Goal: Information Seeking & Learning: Learn about a topic

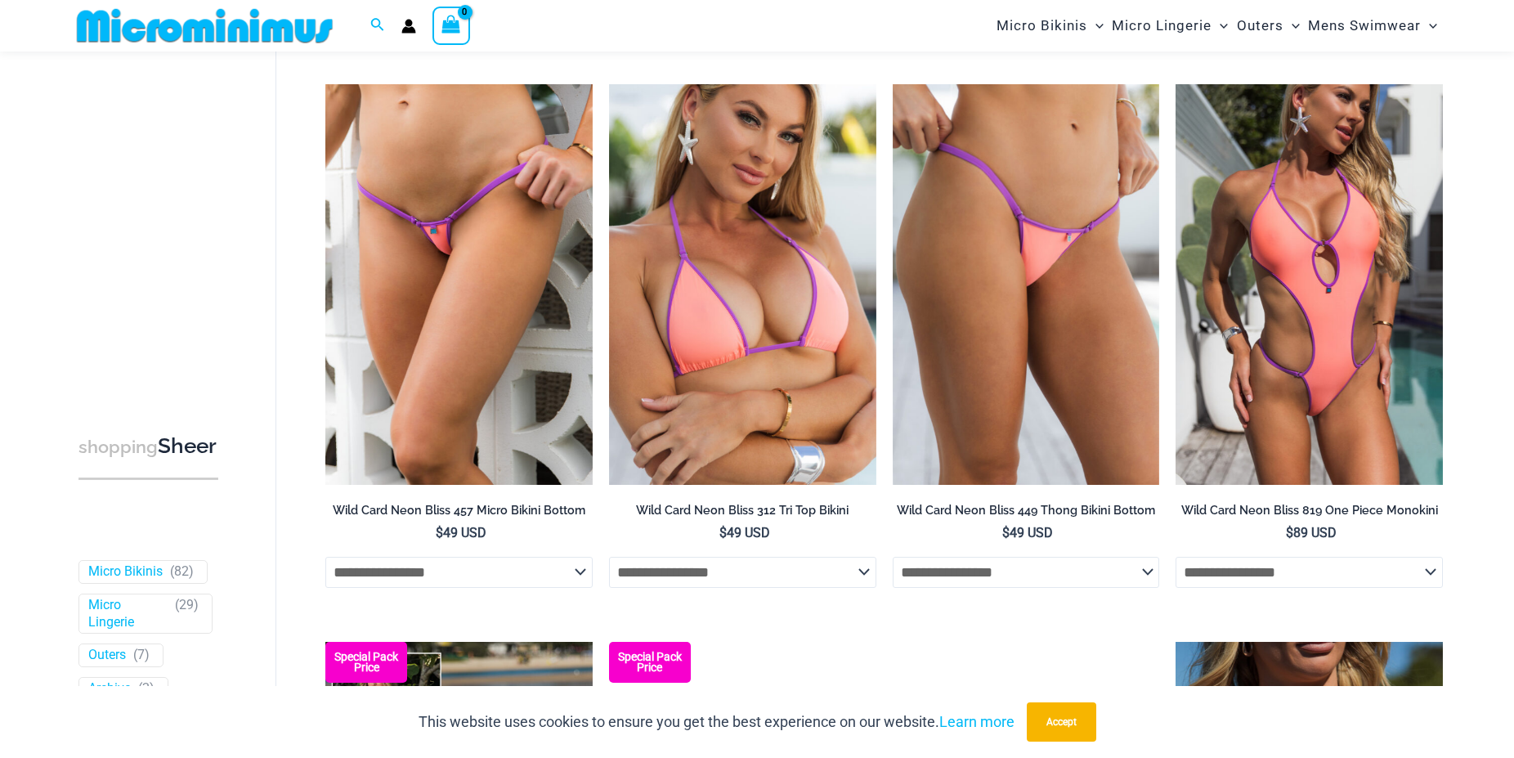
scroll to position [654, 0]
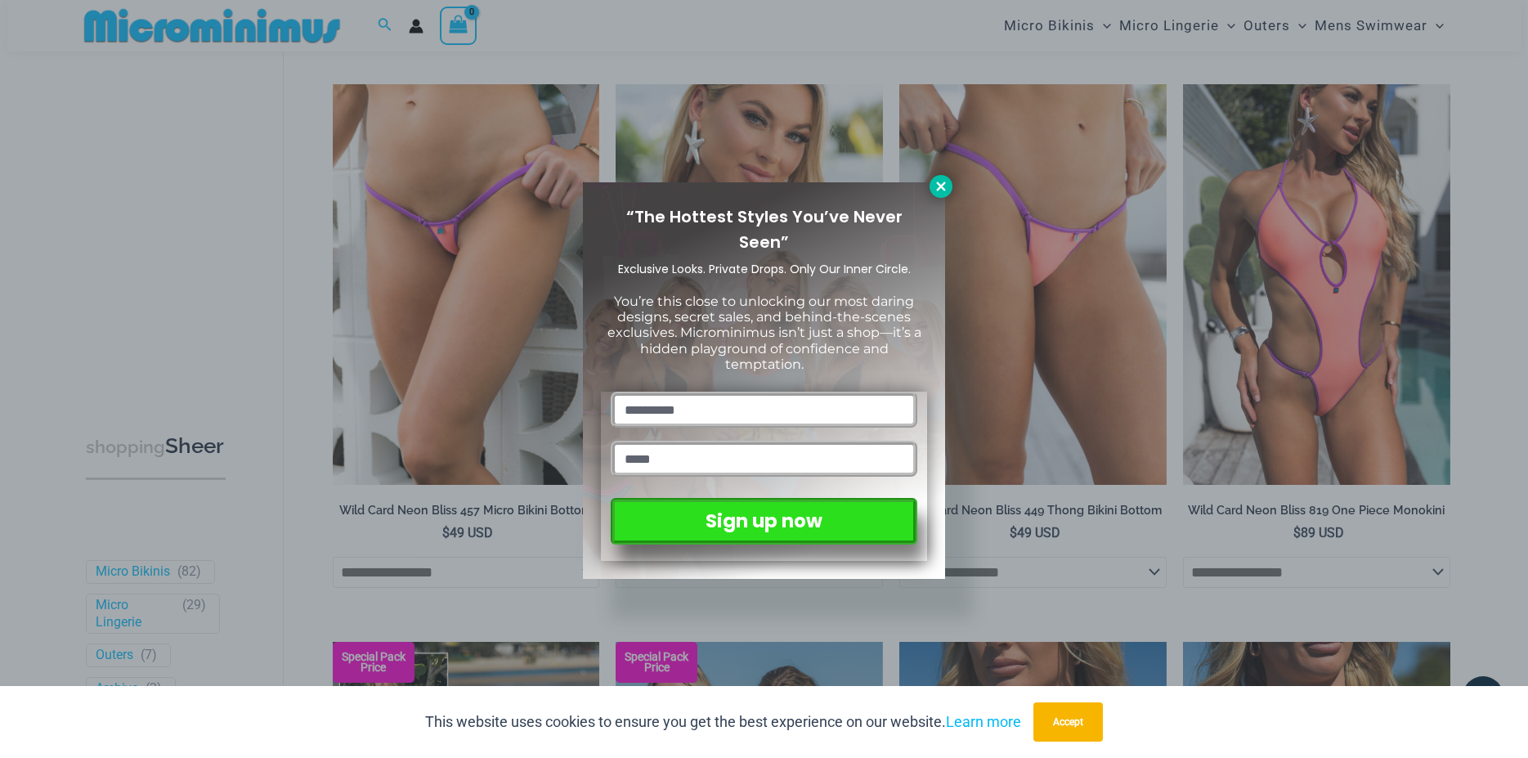
click at [937, 185] on icon at bounding box center [940, 186] width 15 height 15
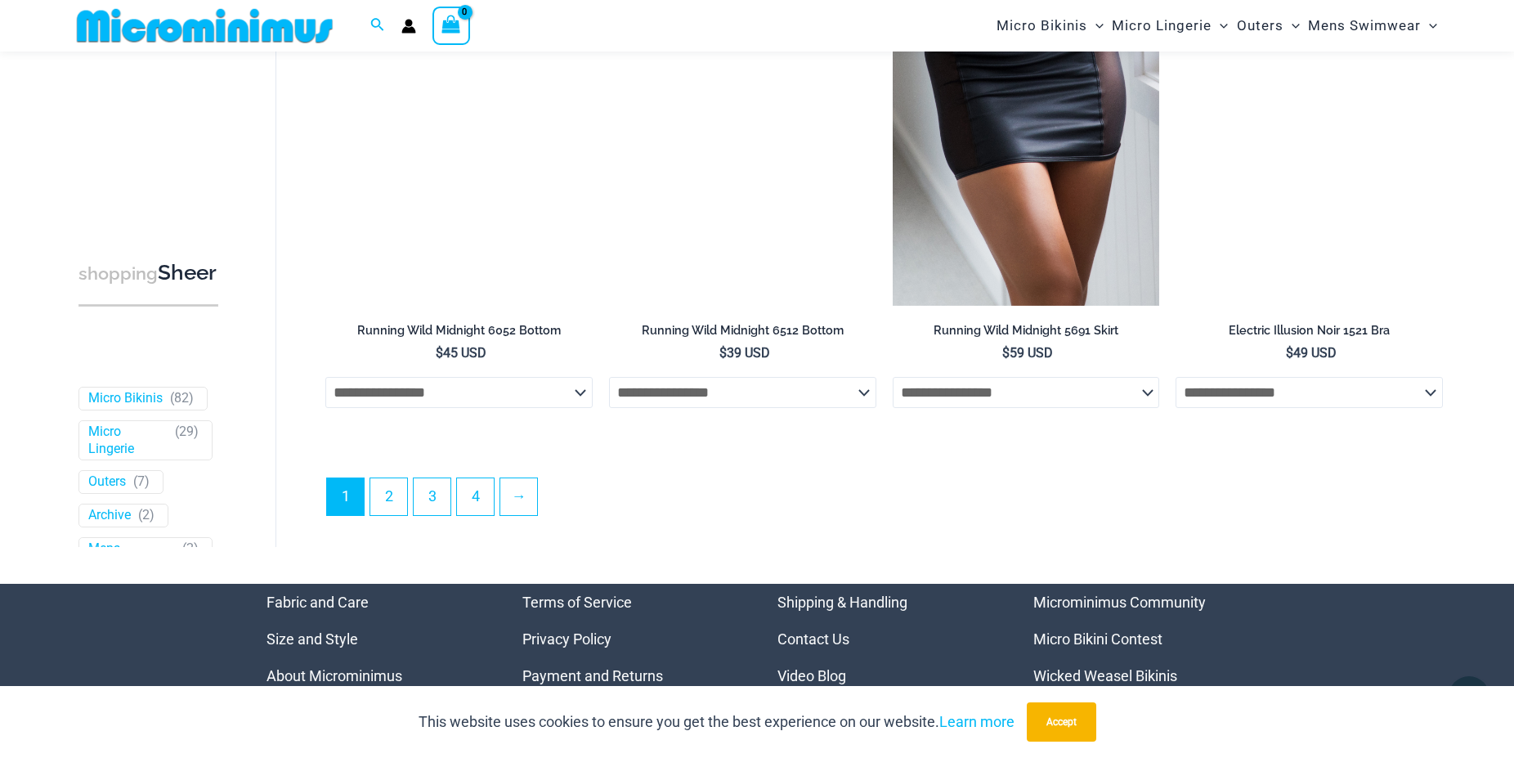
scroll to position [4239, 0]
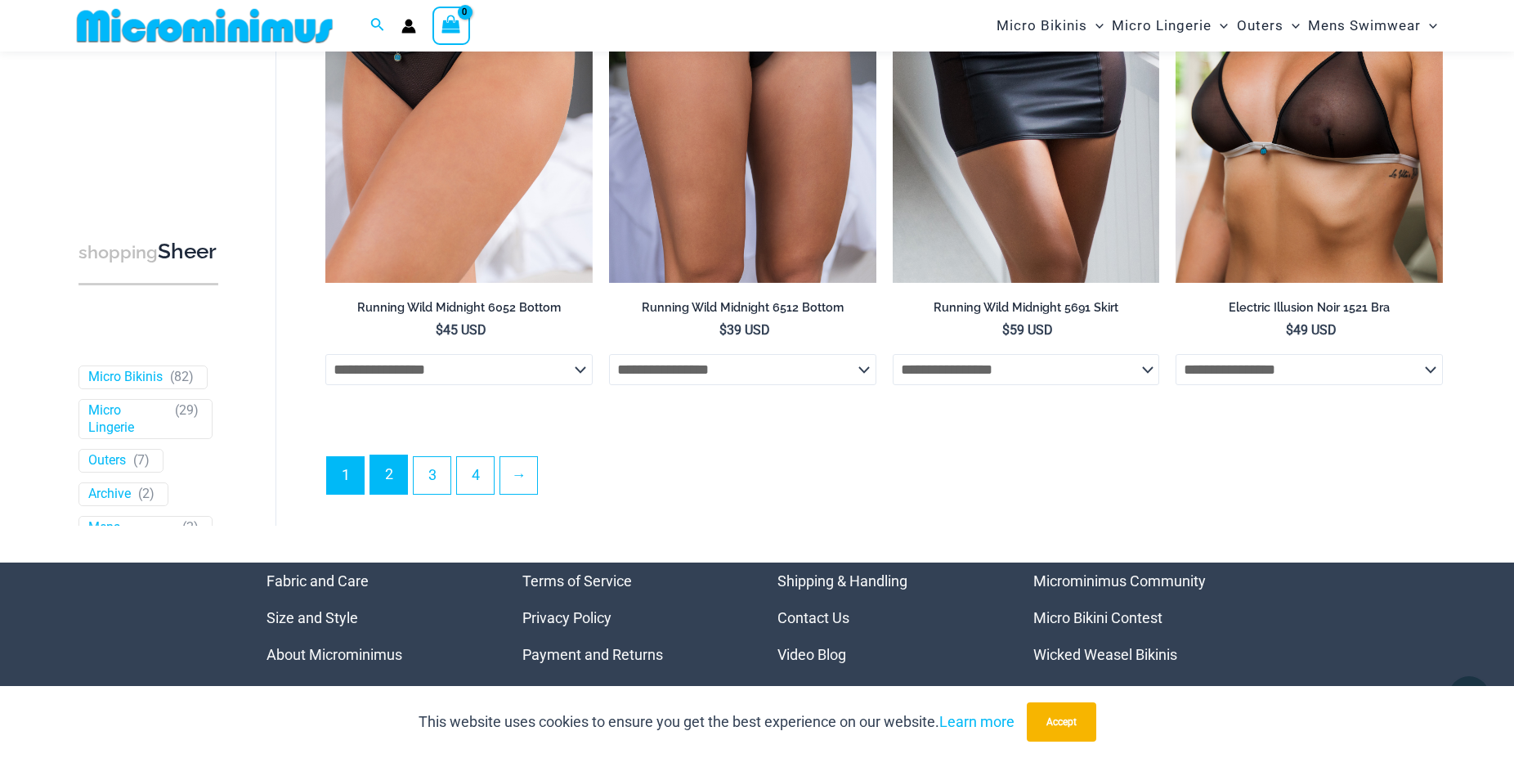
click at [381, 494] on link "2" at bounding box center [388, 474] width 37 height 38
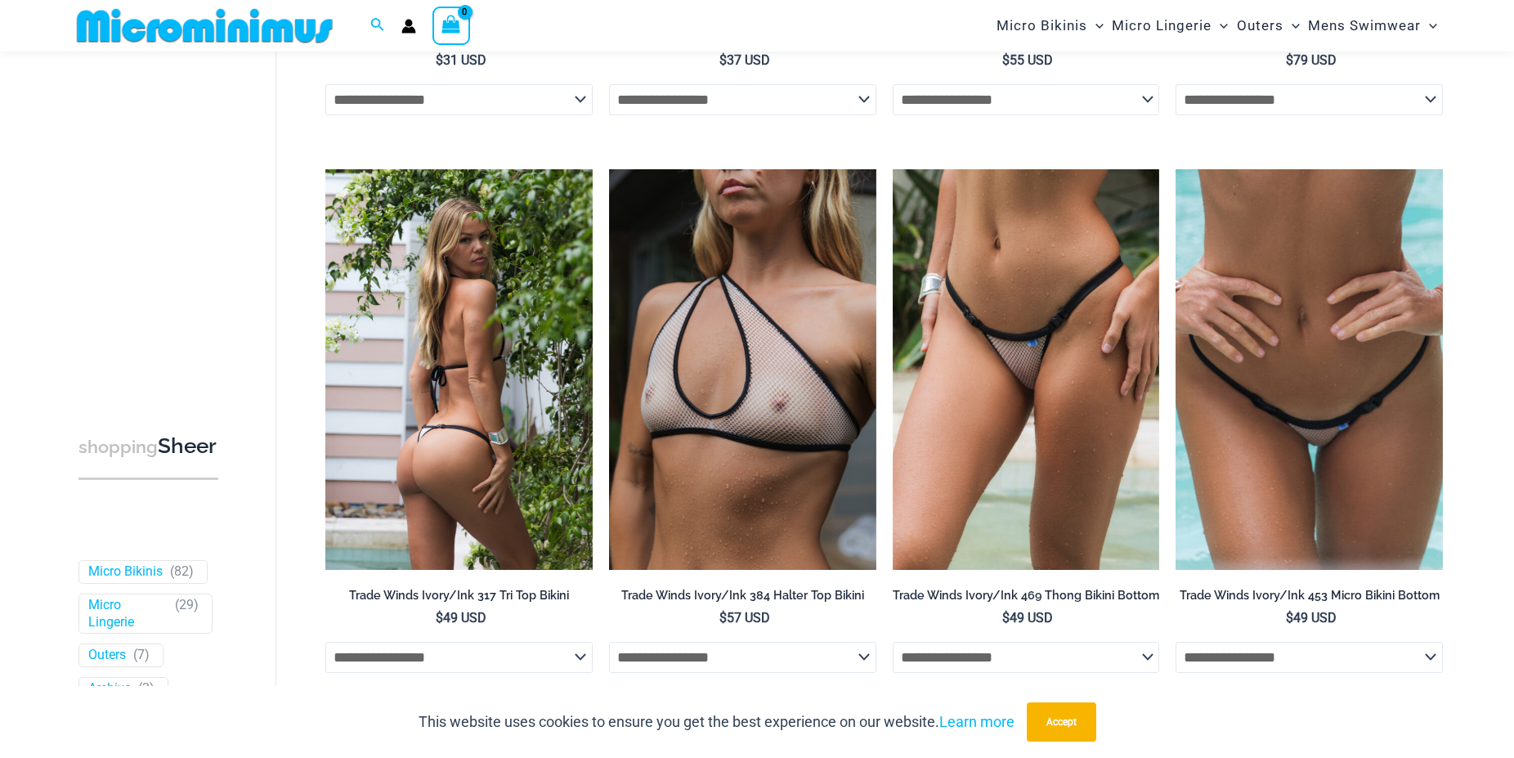
scroll to position [652, 0]
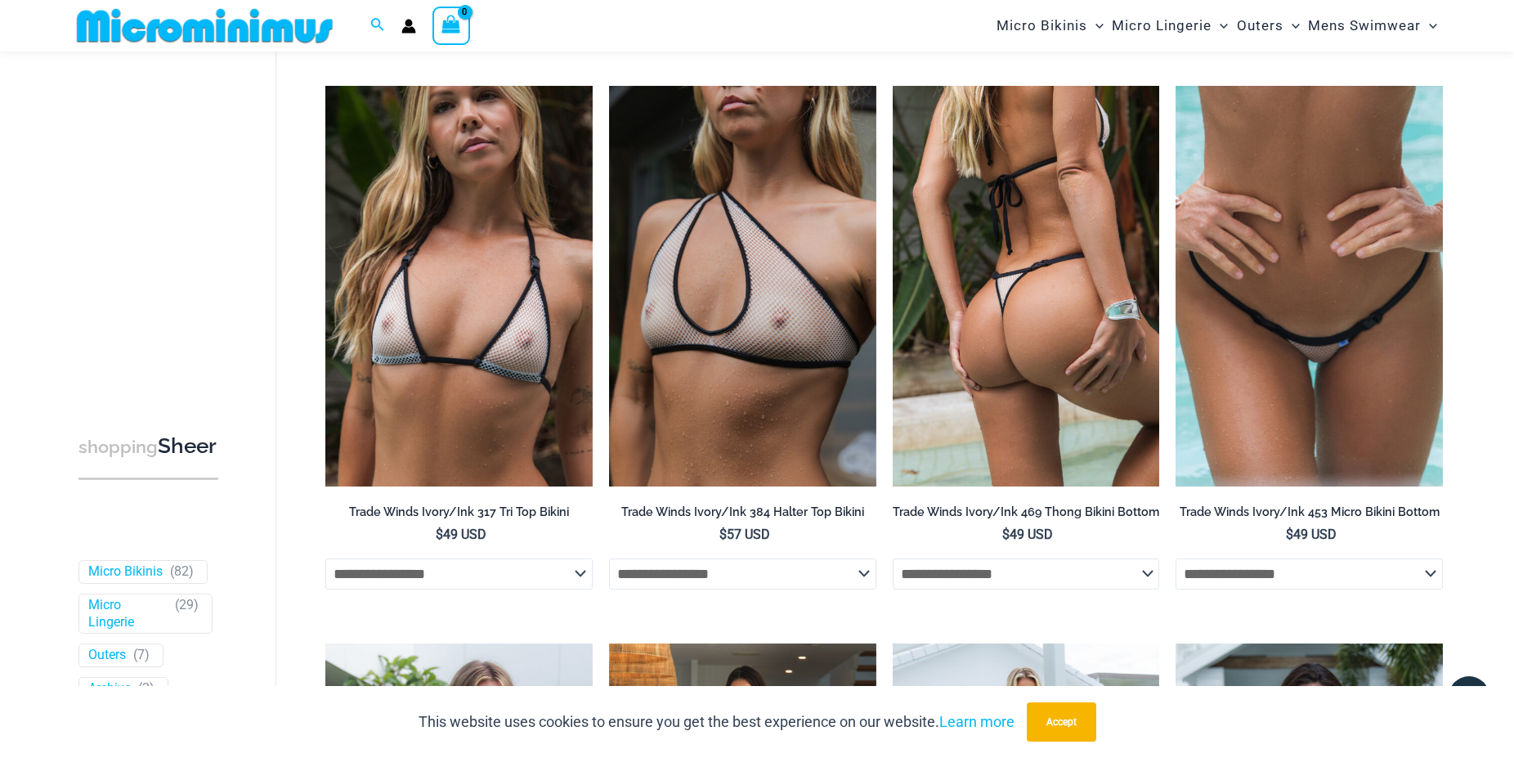
click at [1014, 334] on img at bounding box center [1026, 286] width 267 height 401
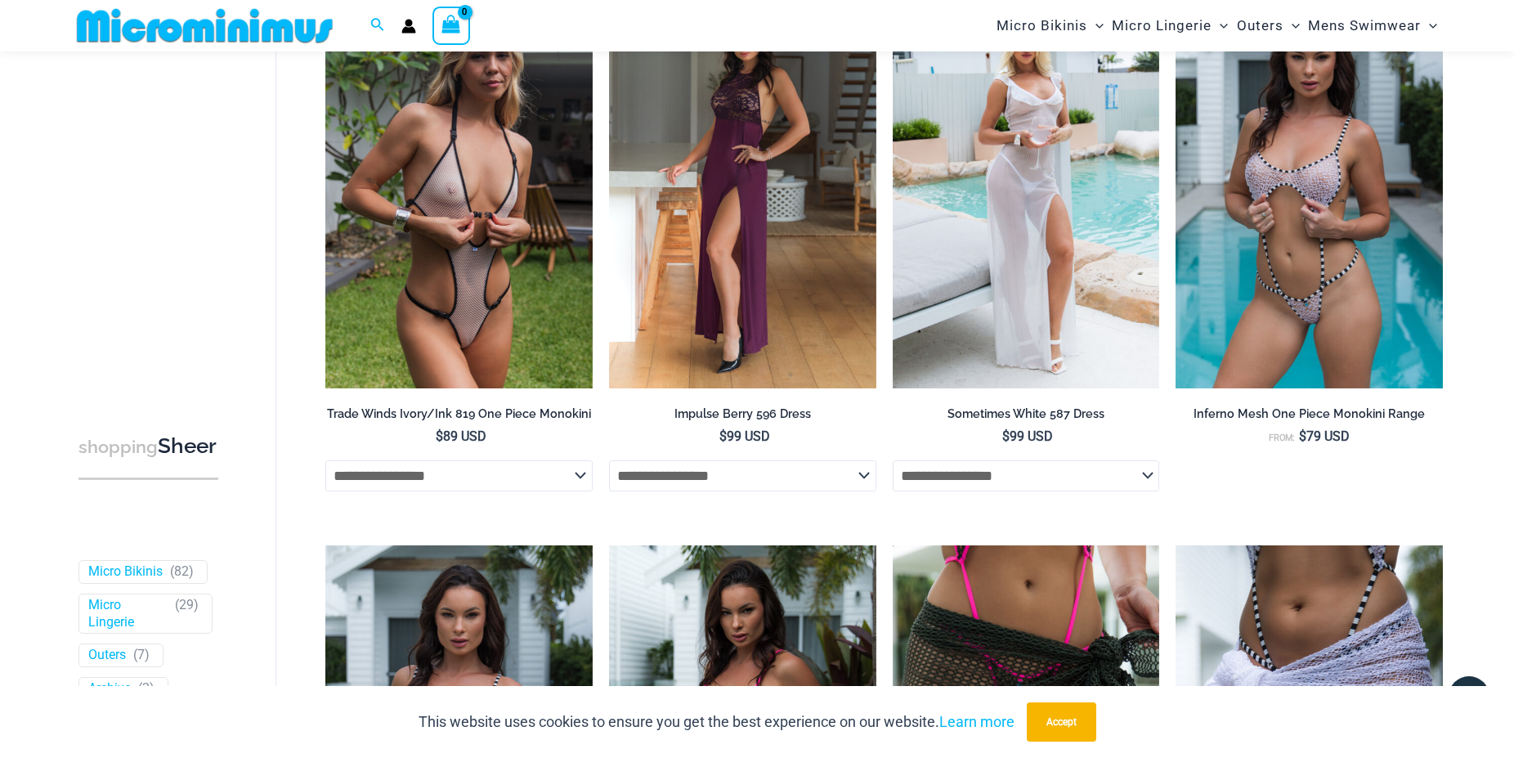
scroll to position [1319, 0]
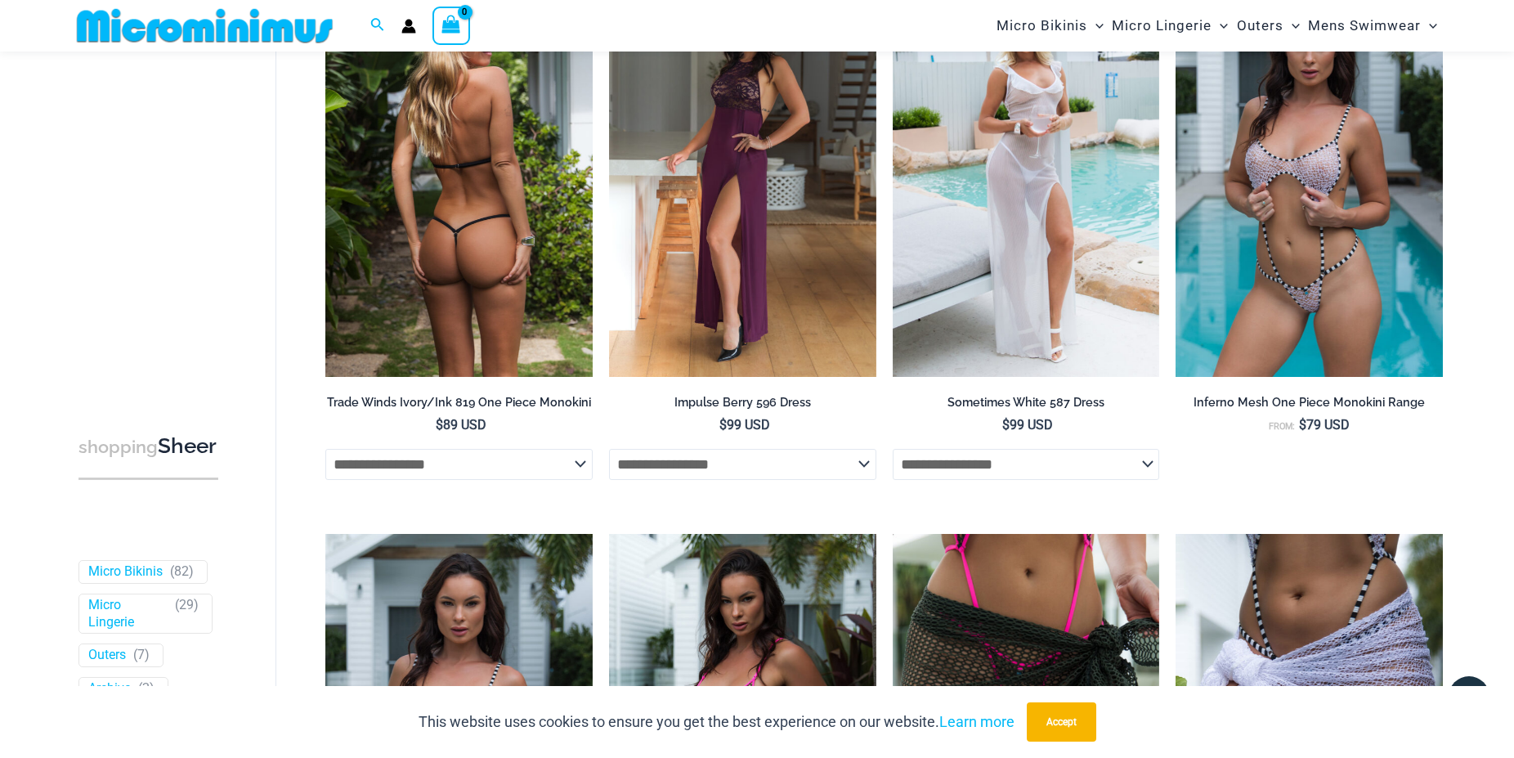
click at [489, 409] on h2 "Trade Winds Ivory/Ink 819 One Piece Monokini" at bounding box center [458, 403] width 267 height 16
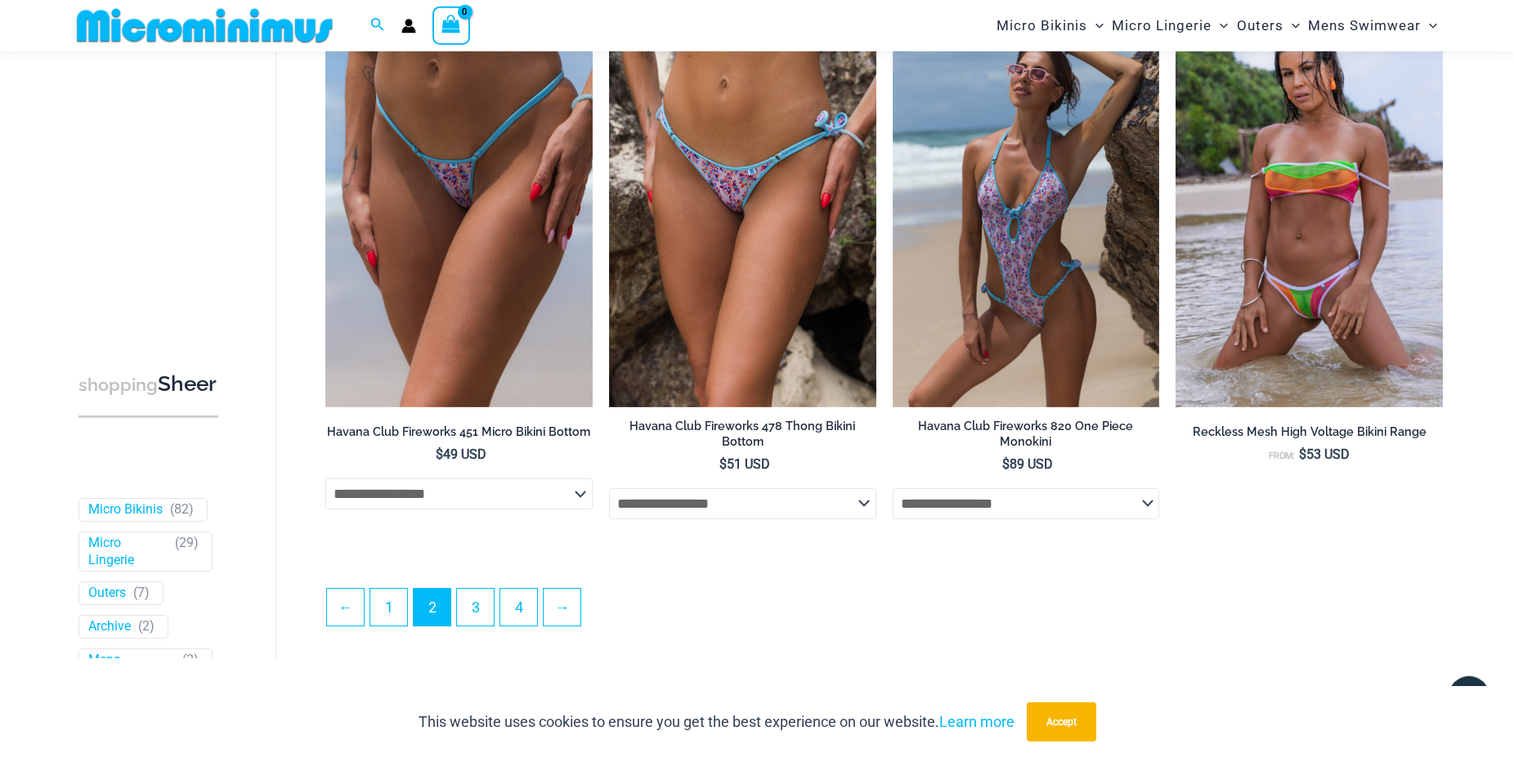
scroll to position [4238, 0]
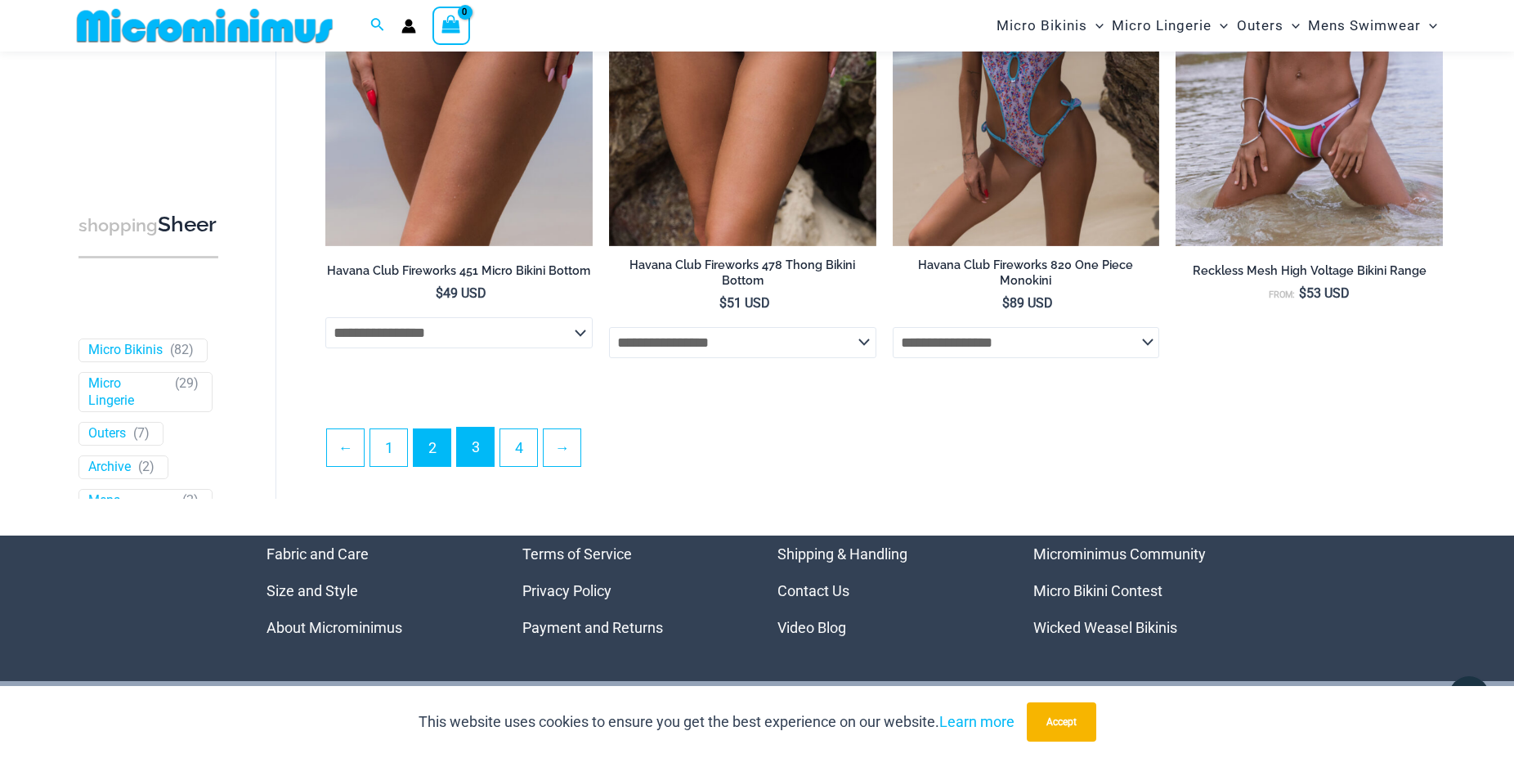
click at [483, 450] on link "3" at bounding box center [475, 447] width 37 height 38
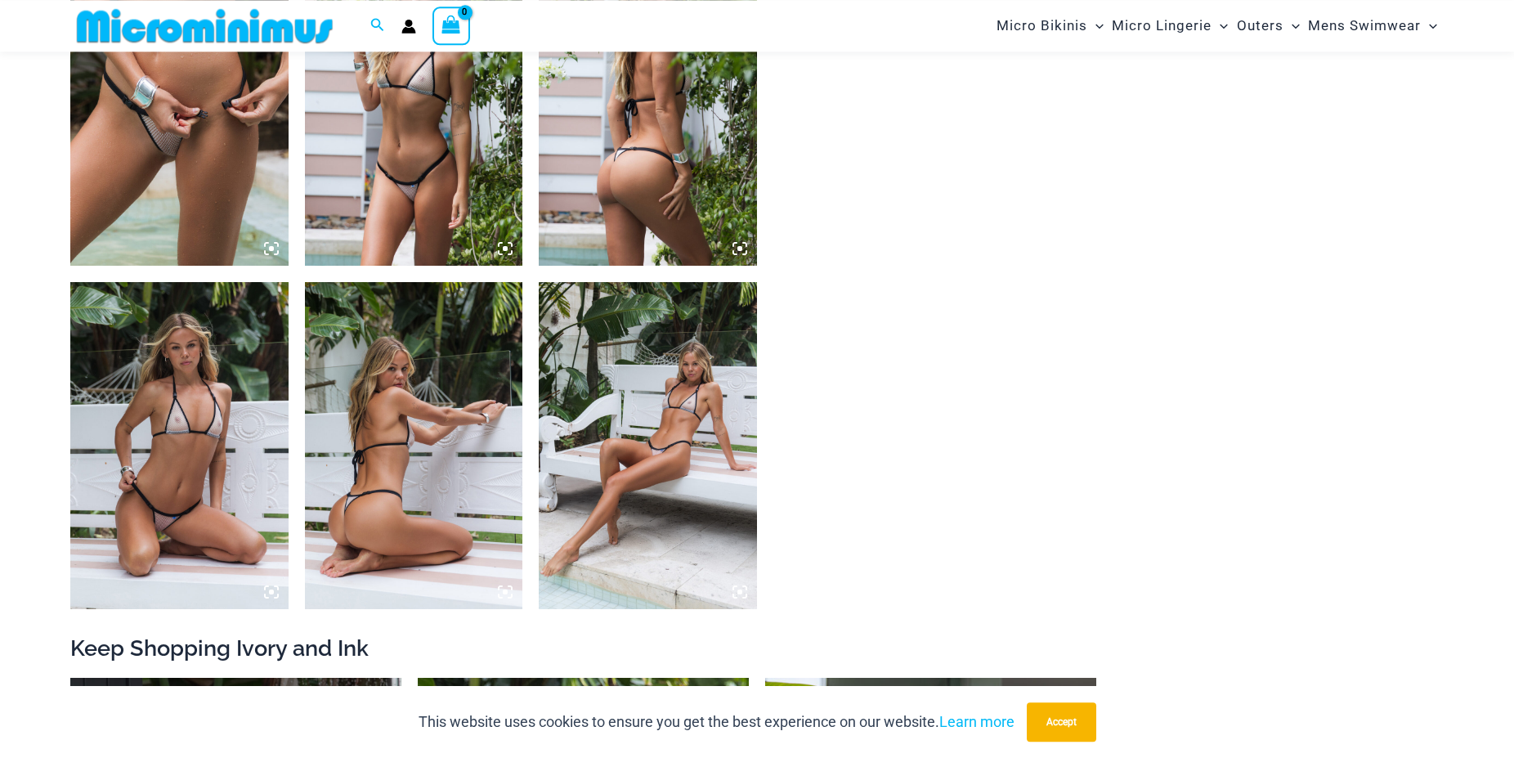
scroll to position [1239, 0]
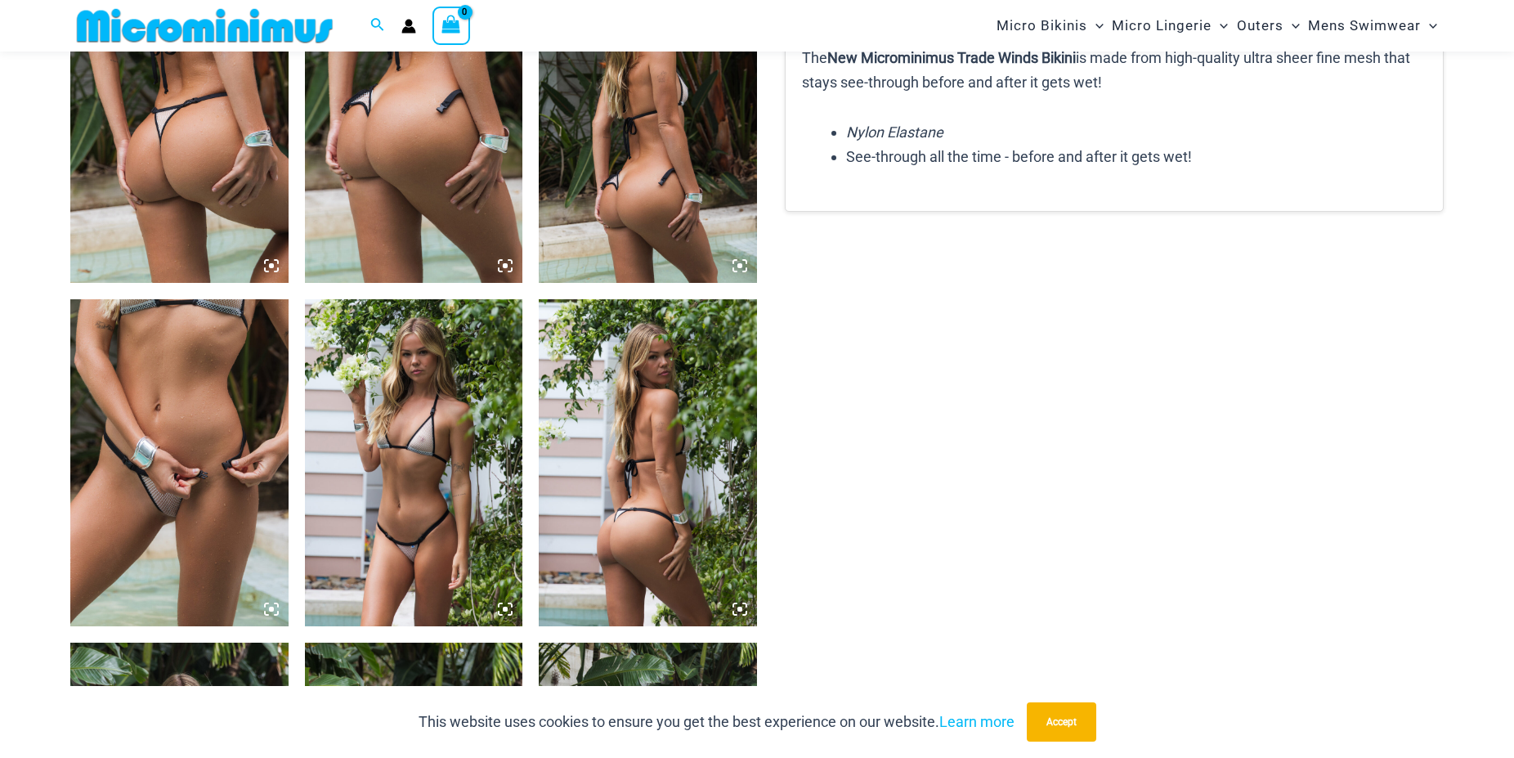
click at [187, 475] on img at bounding box center [179, 462] width 218 height 327
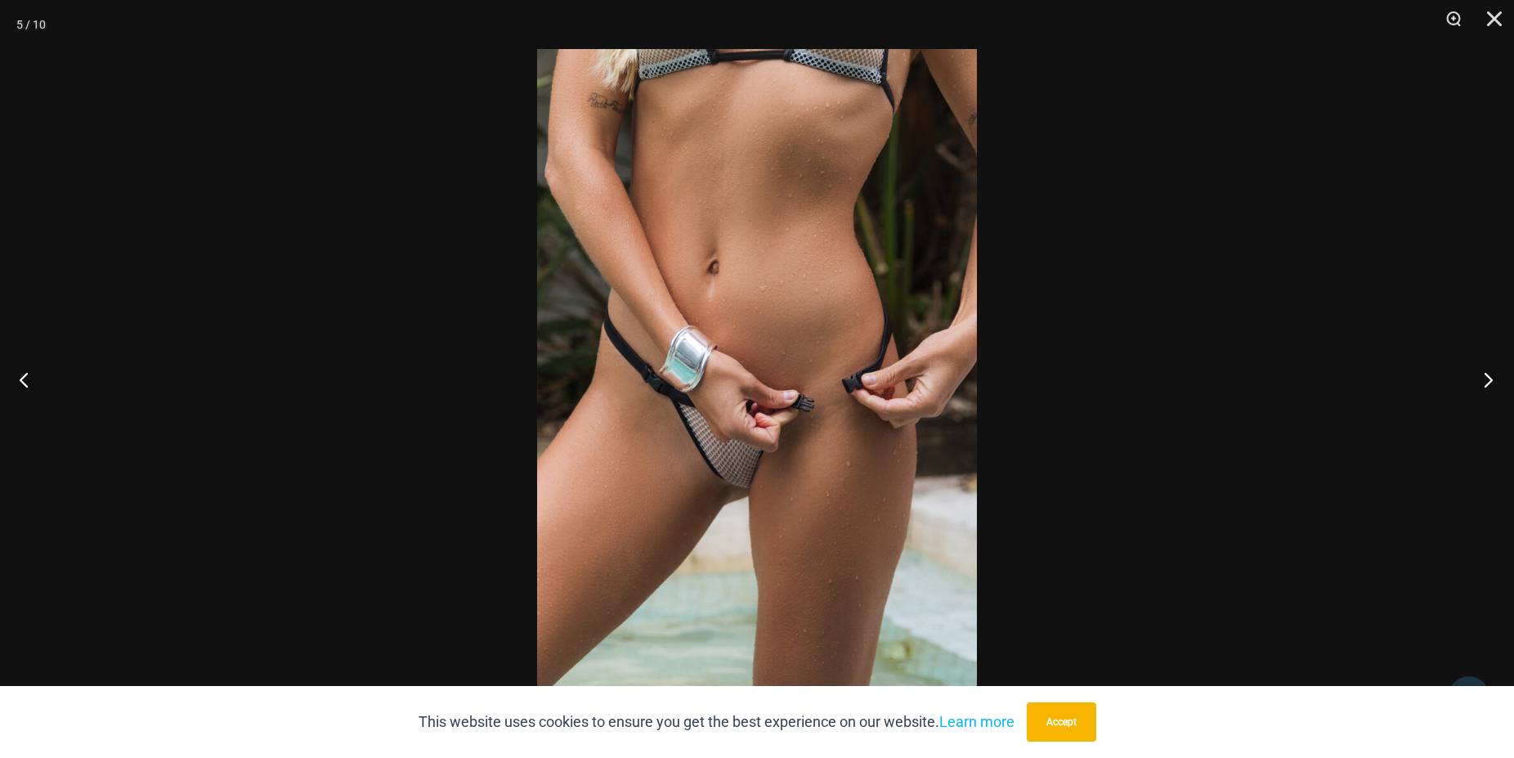
click at [1486, 377] on button "Next" at bounding box center [1483, 379] width 61 height 82
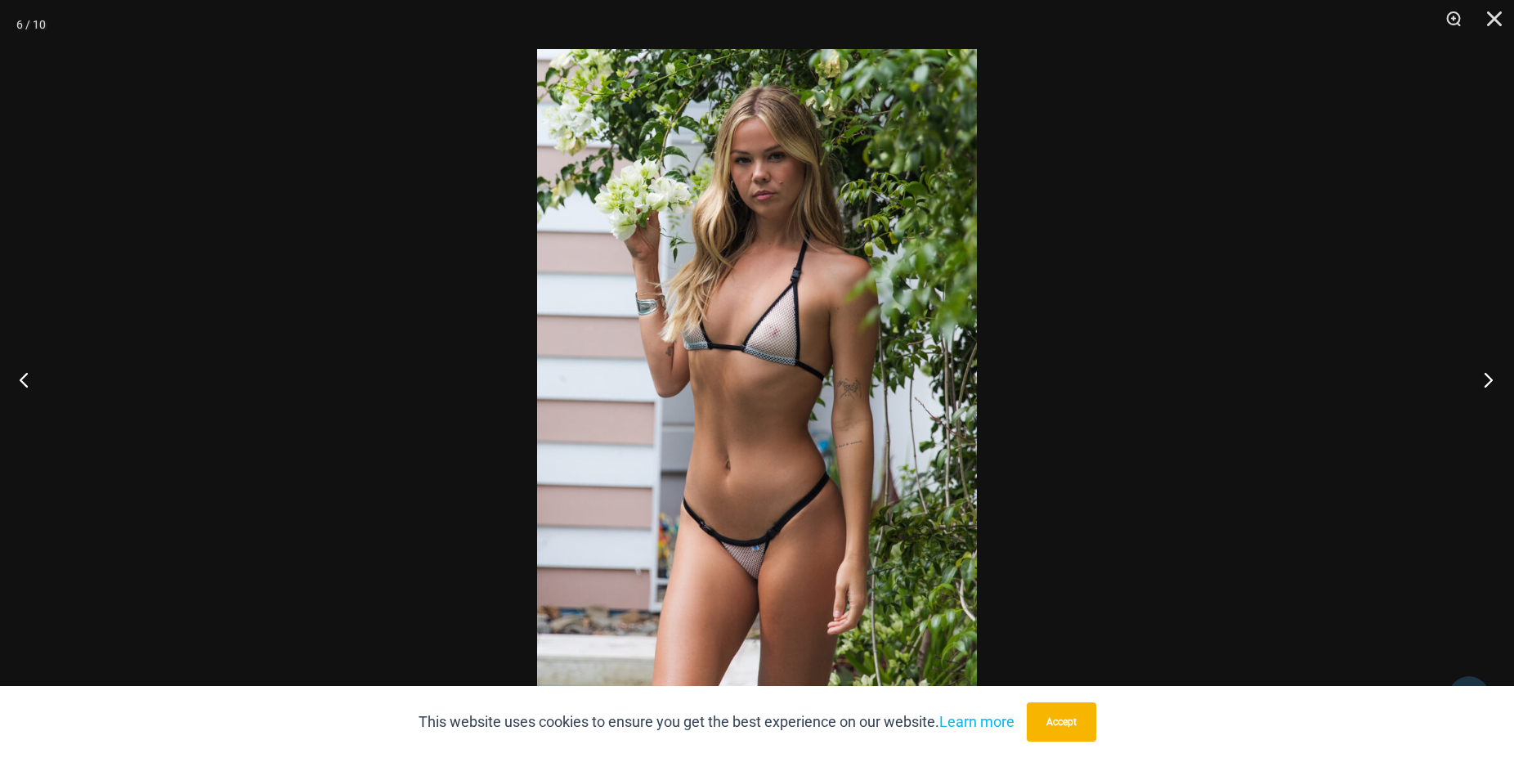
click at [1486, 378] on button "Next" at bounding box center [1483, 379] width 61 height 82
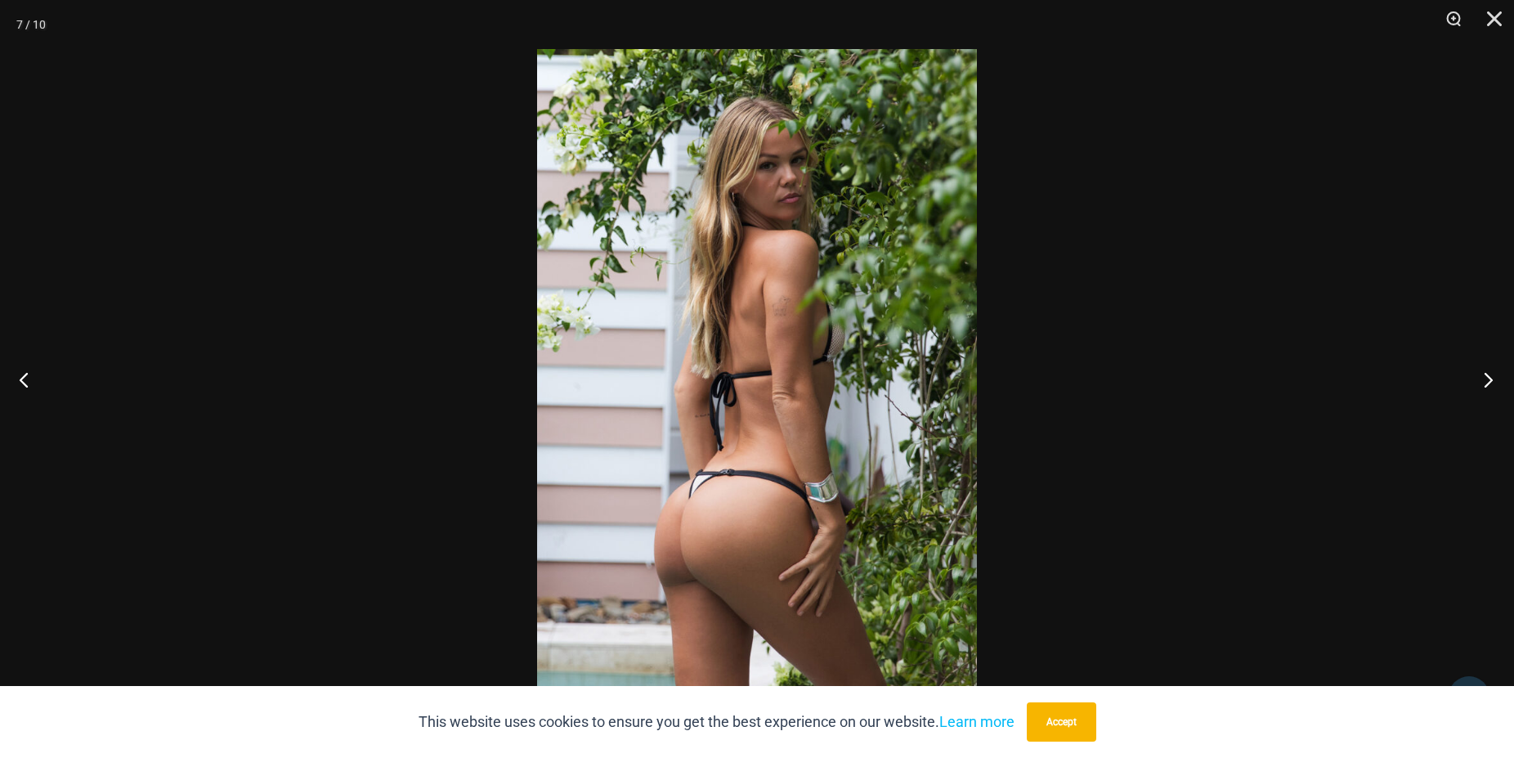
click at [1486, 378] on button "Next" at bounding box center [1483, 379] width 61 height 82
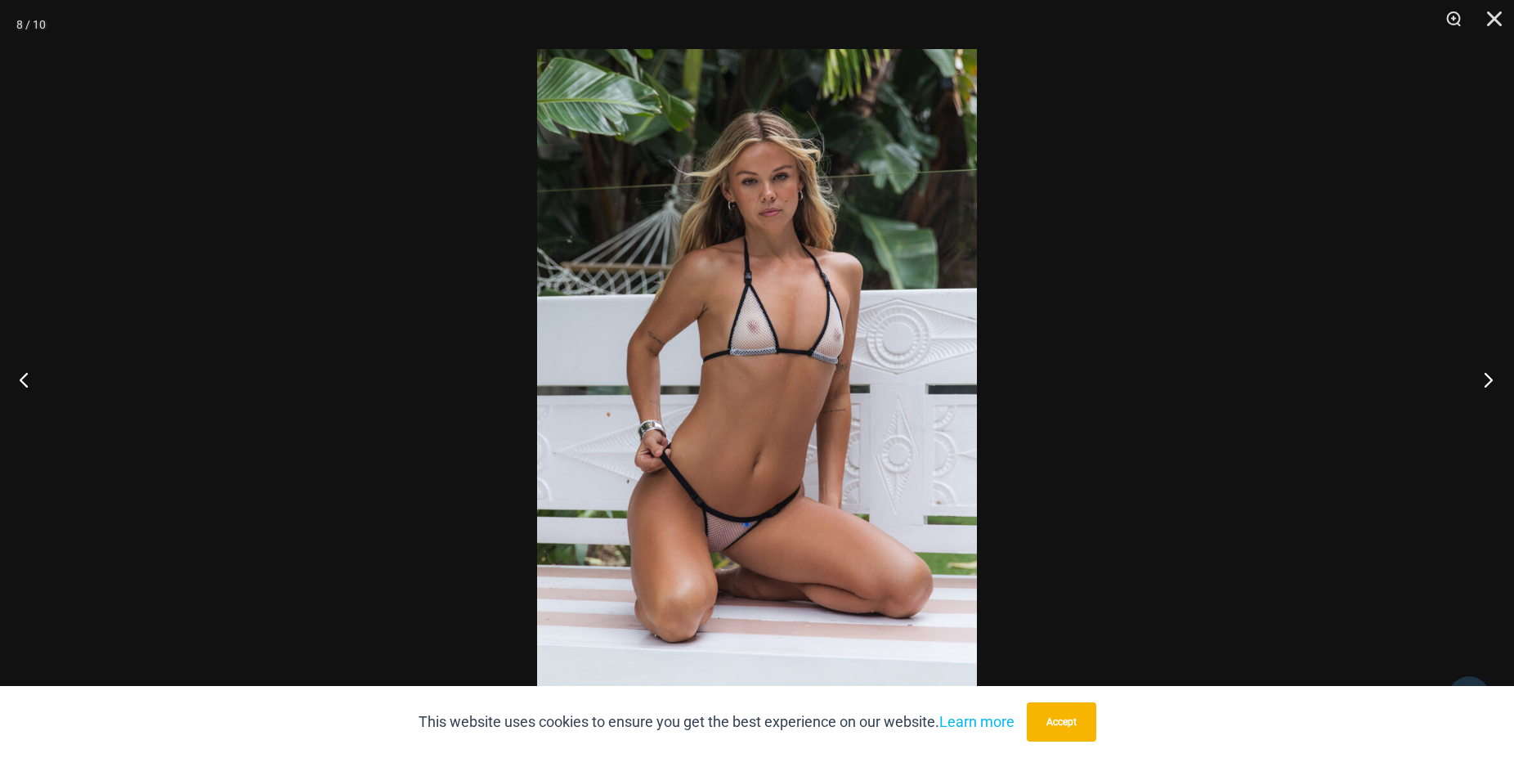
click at [1486, 378] on button "Next" at bounding box center [1483, 379] width 61 height 82
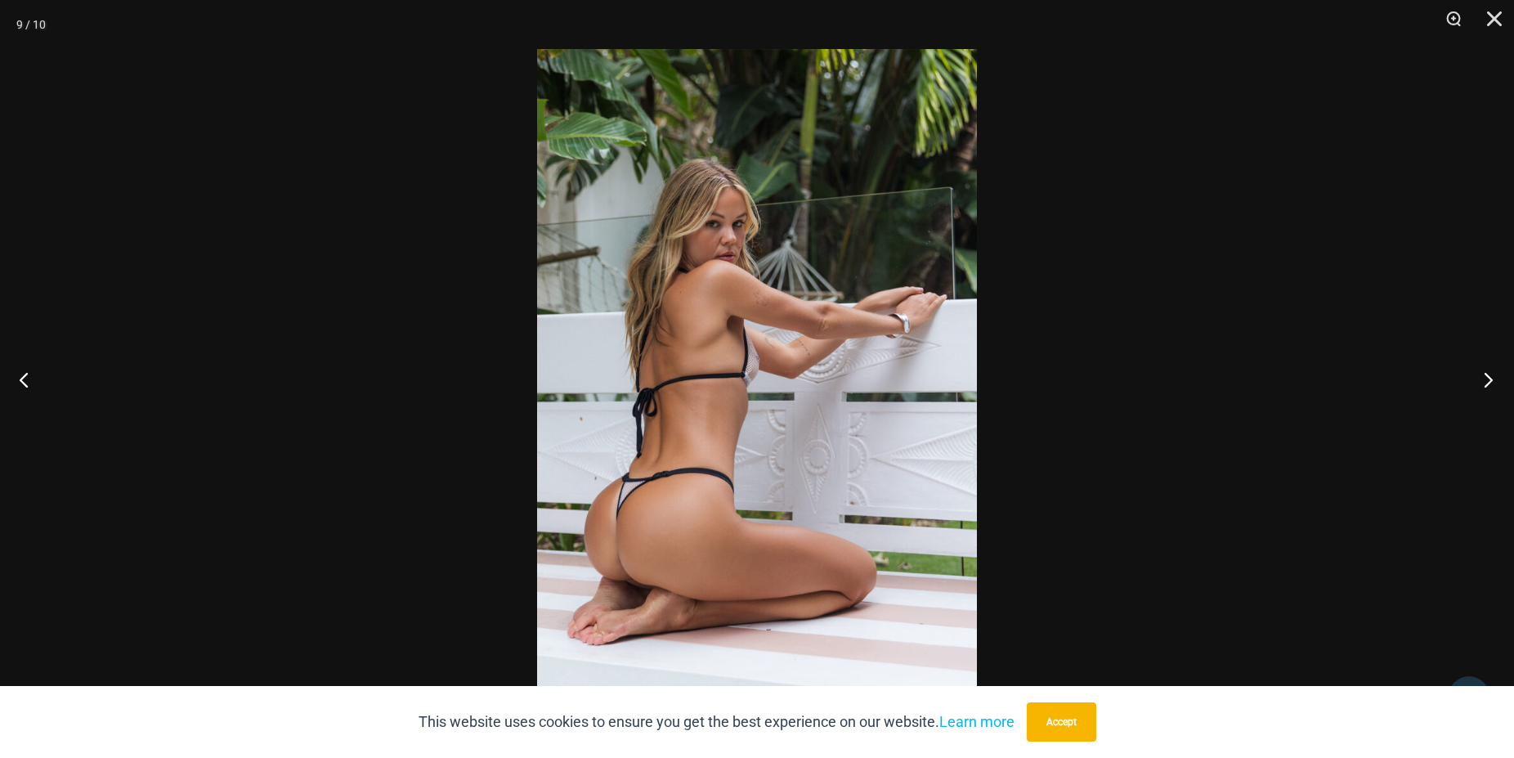
click at [1486, 378] on button "Next" at bounding box center [1483, 379] width 61 height 82
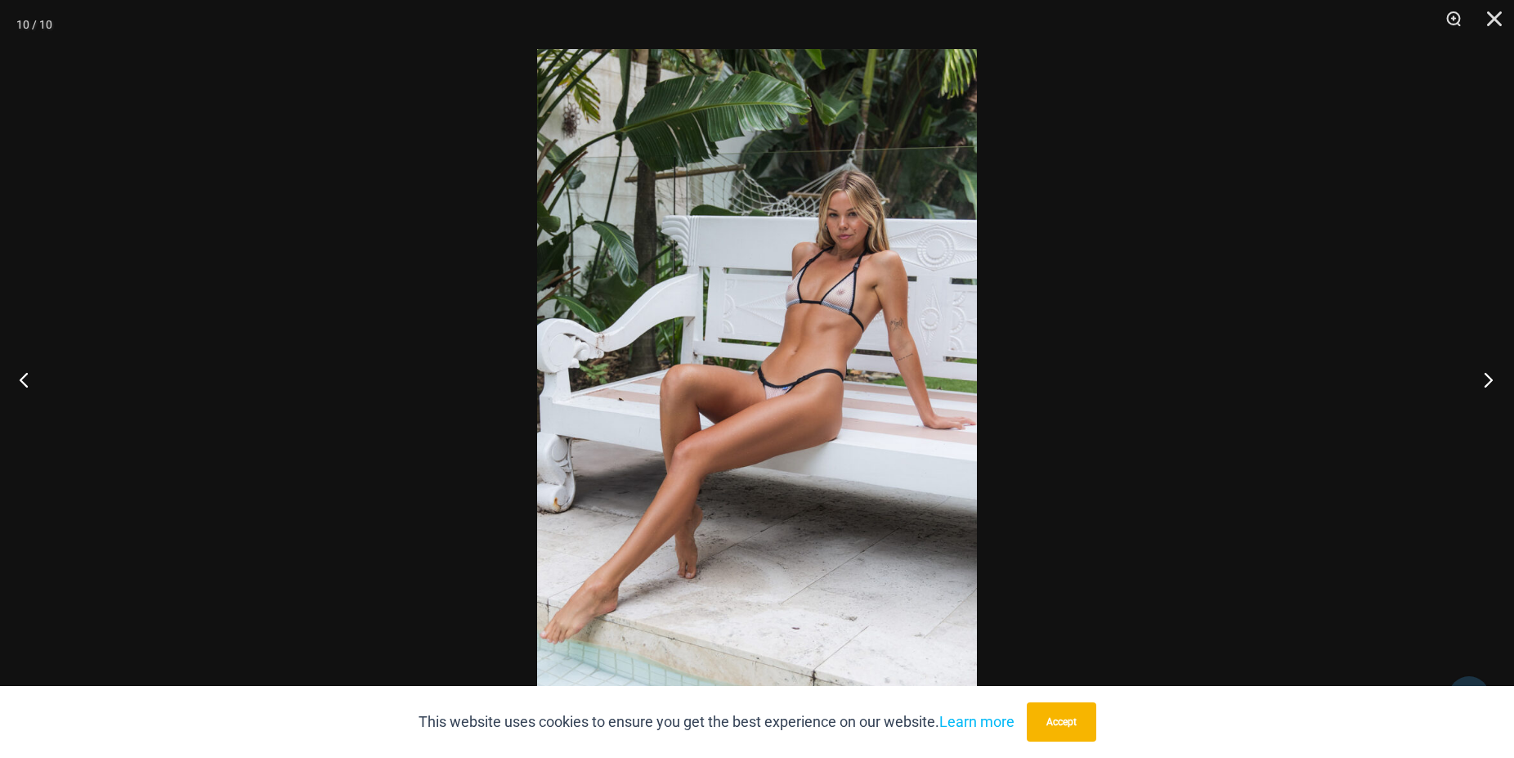
click at [1486, 378] on button "Next" at bounding box center [1483, 379] width 61 height 82
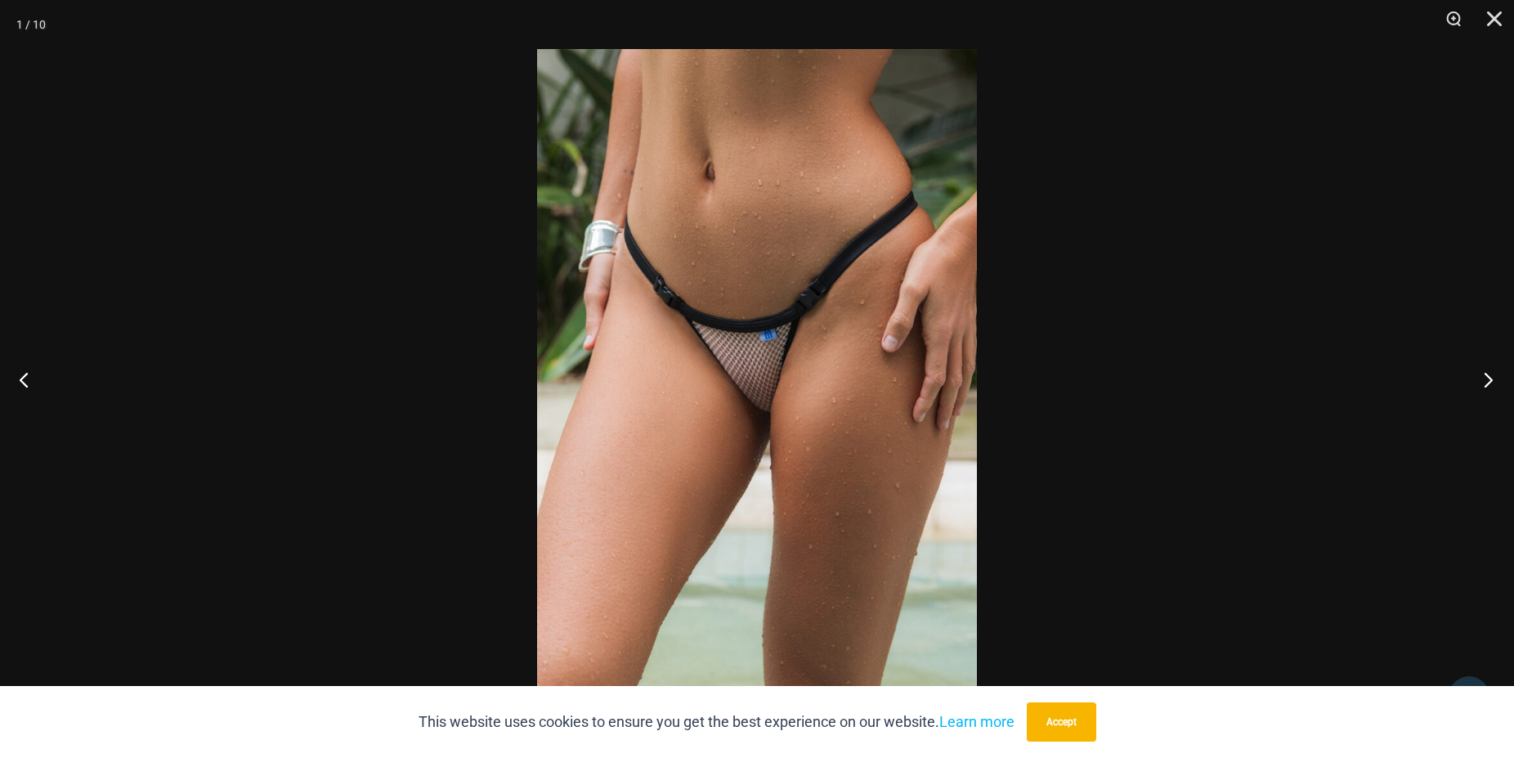
click at [1486, 378] on button "Next" at bounding box center [1483, 379] width 61 height 82
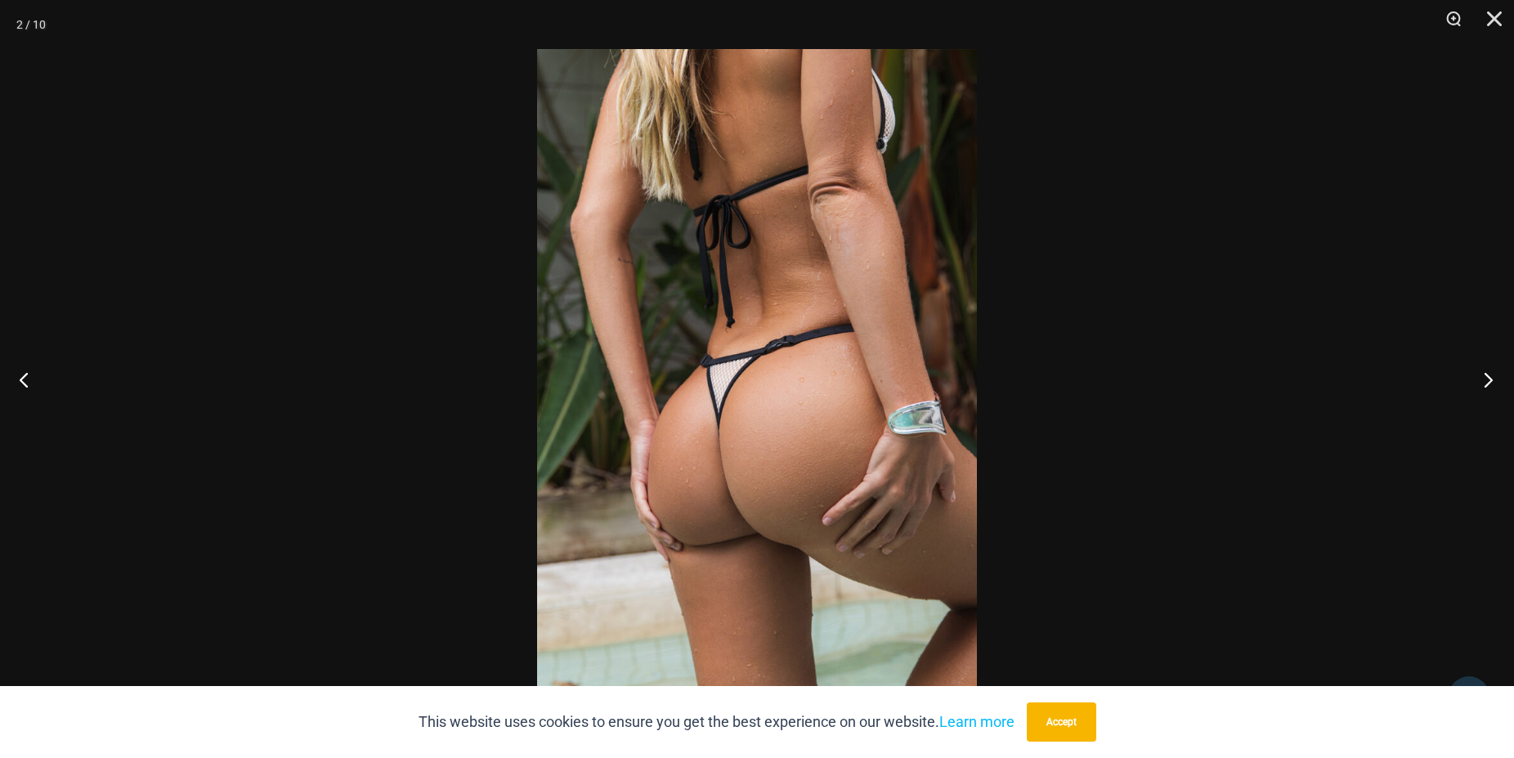
click at [1486, 378] on button "Next" at bounding box center [1483, 379] width 61 height 82
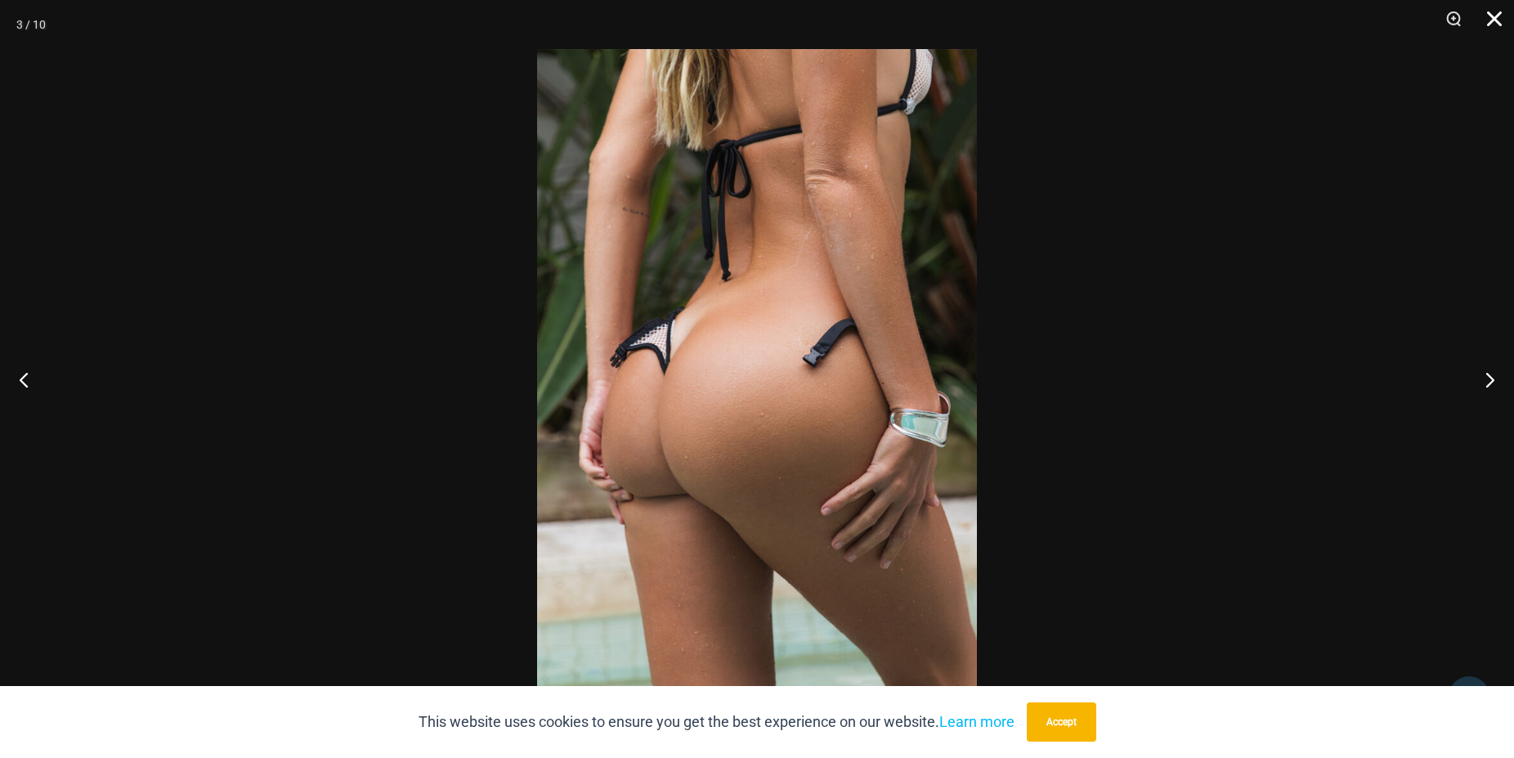
click at [1493, 17] on button "Close" at bounding box center [1488, 24] width 41 height 49
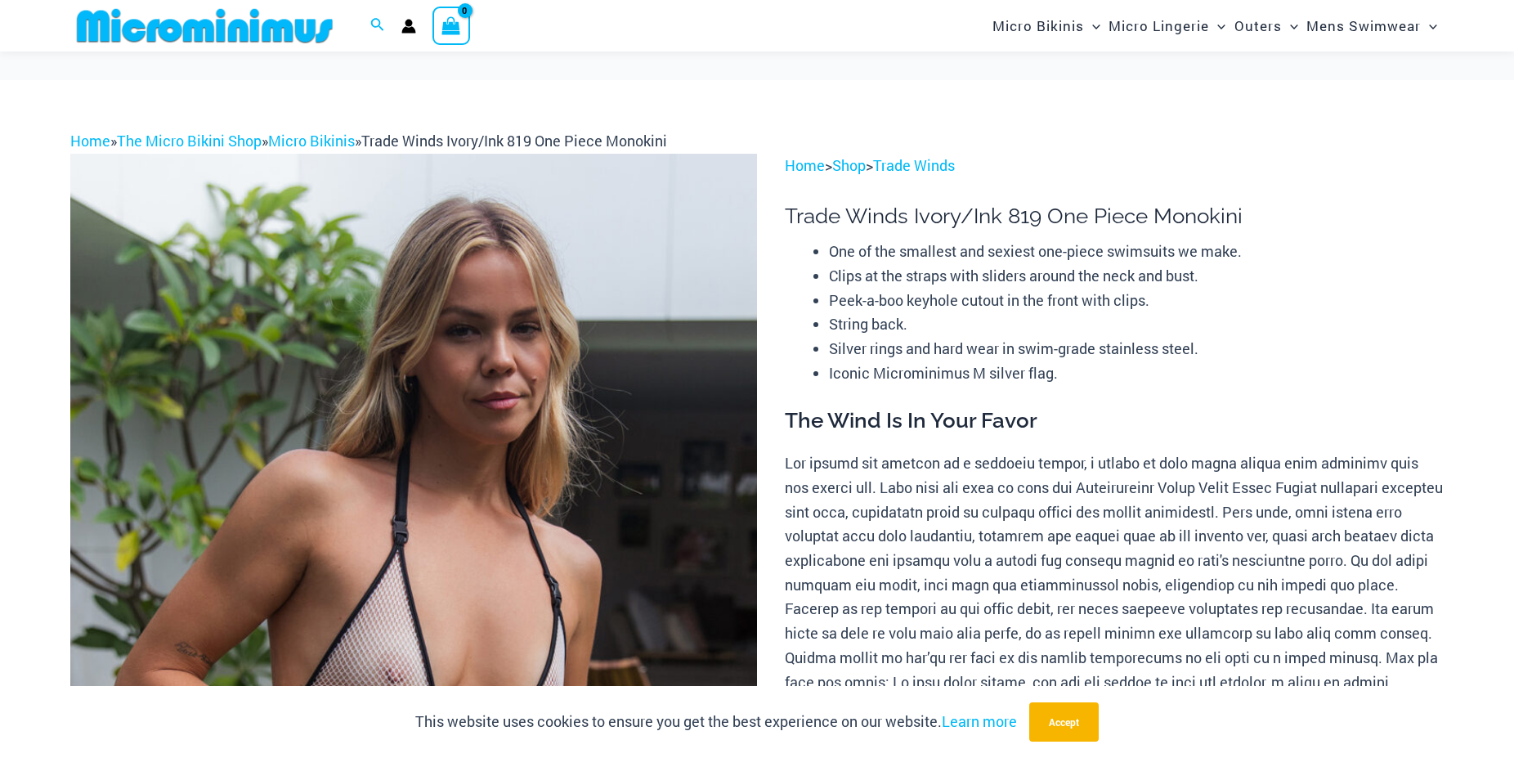
scroll to position [235, 0]
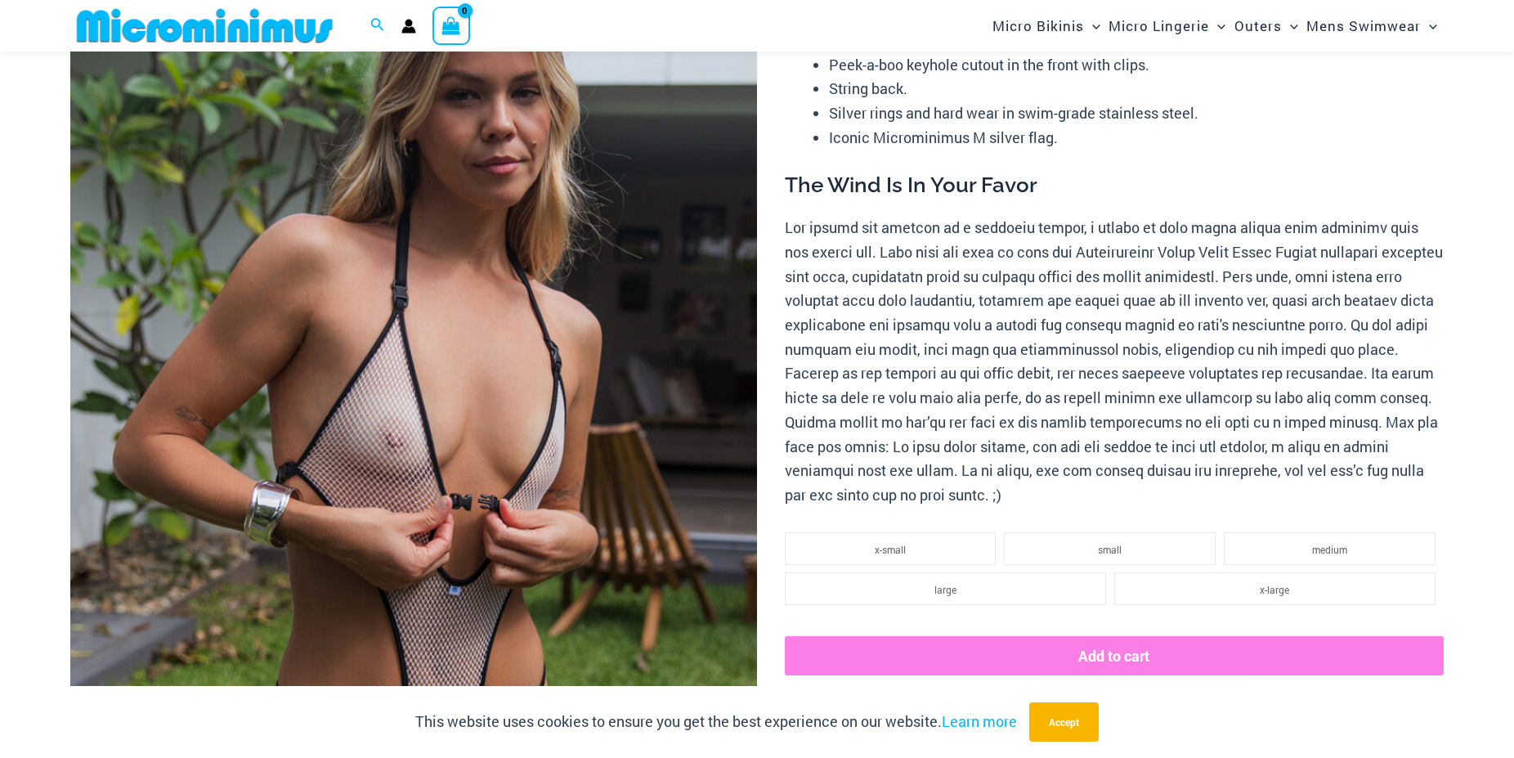
click at [475, 428] on img at bounding box center [413, 433] width 687 height 1030
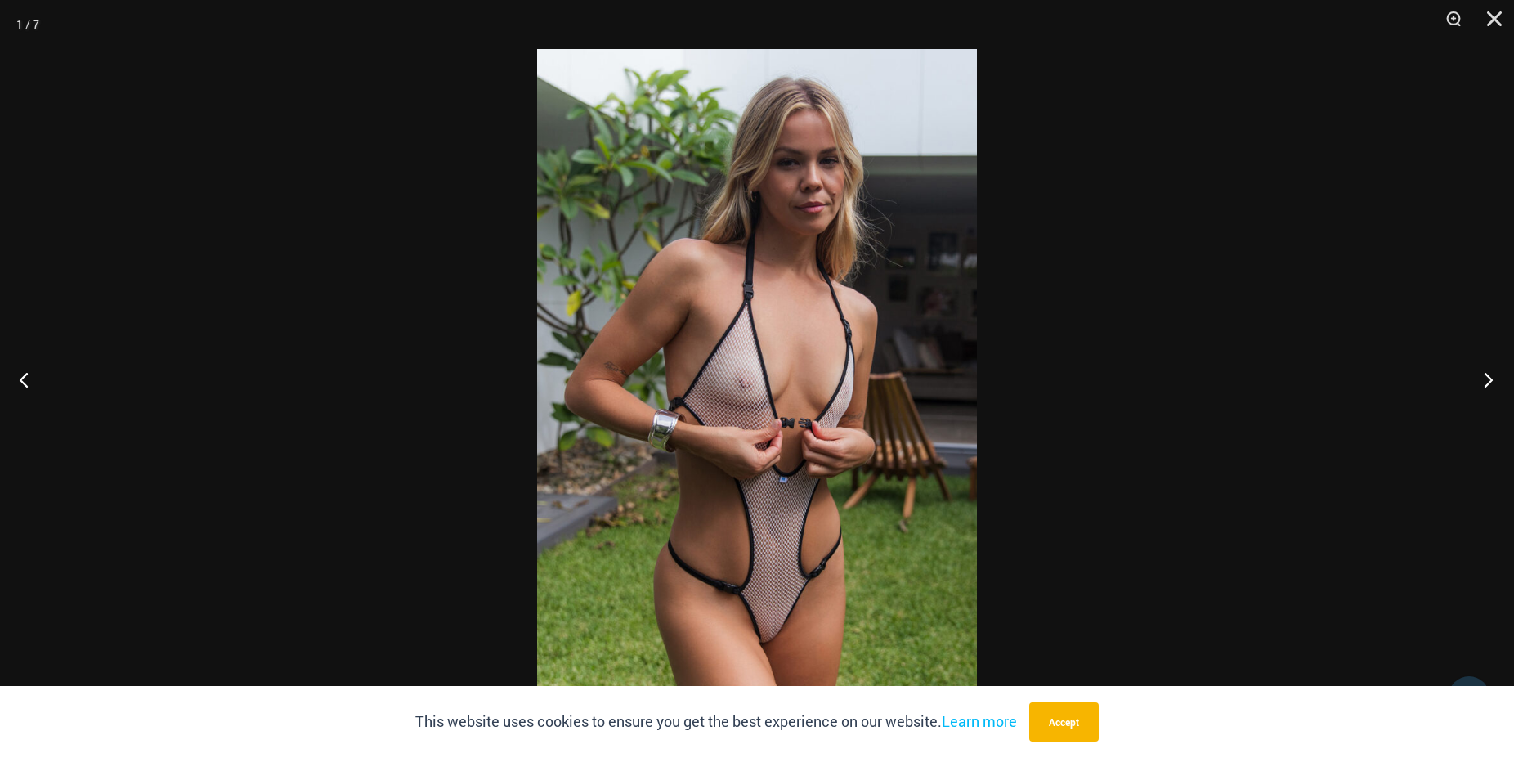
click at [1482, 379] on button "Next" at bounding box center [1483, 379] width 61 height 82
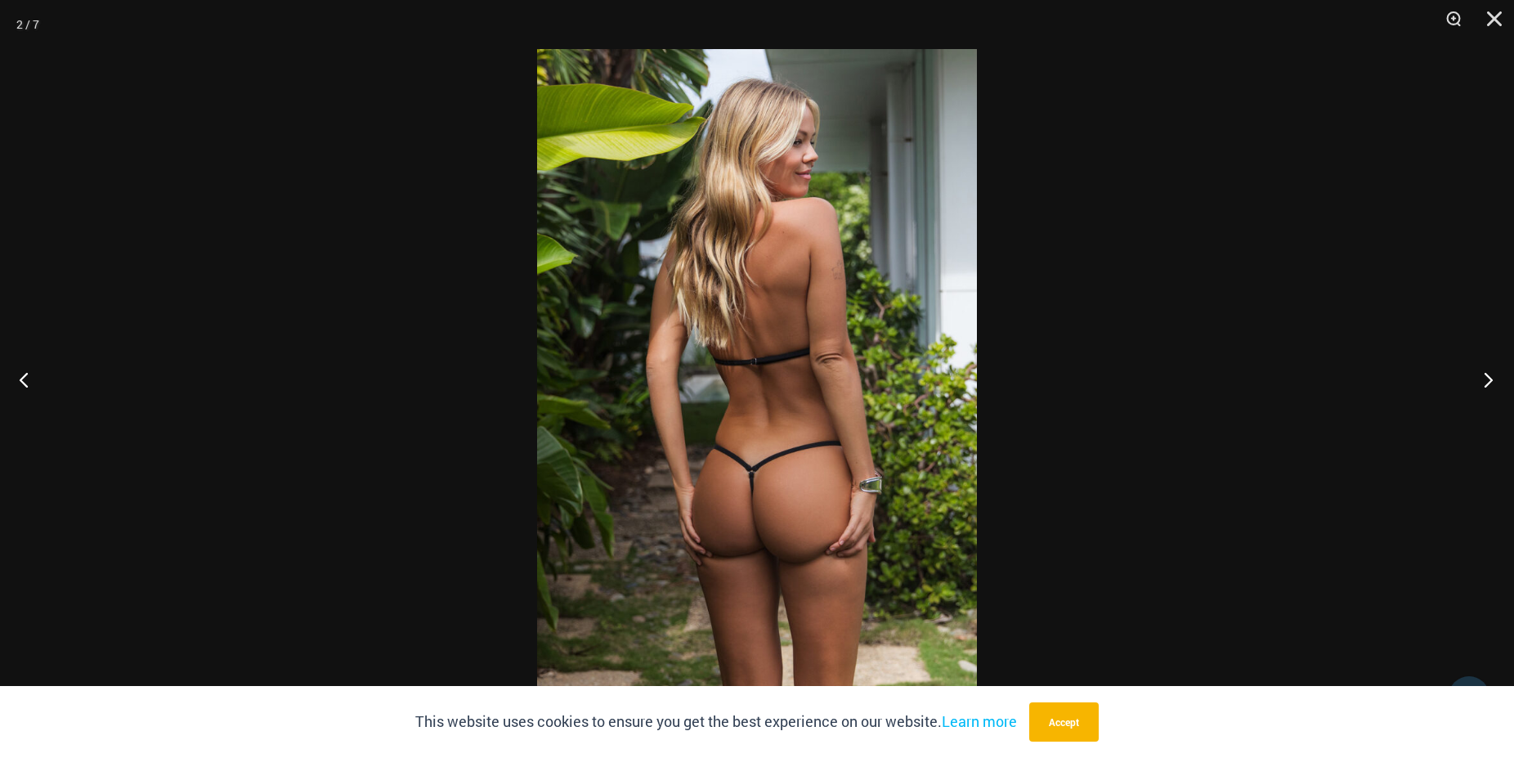
click at [1482, 380] on button "Next" at bounding box center [1483, 379] width 61 height 82
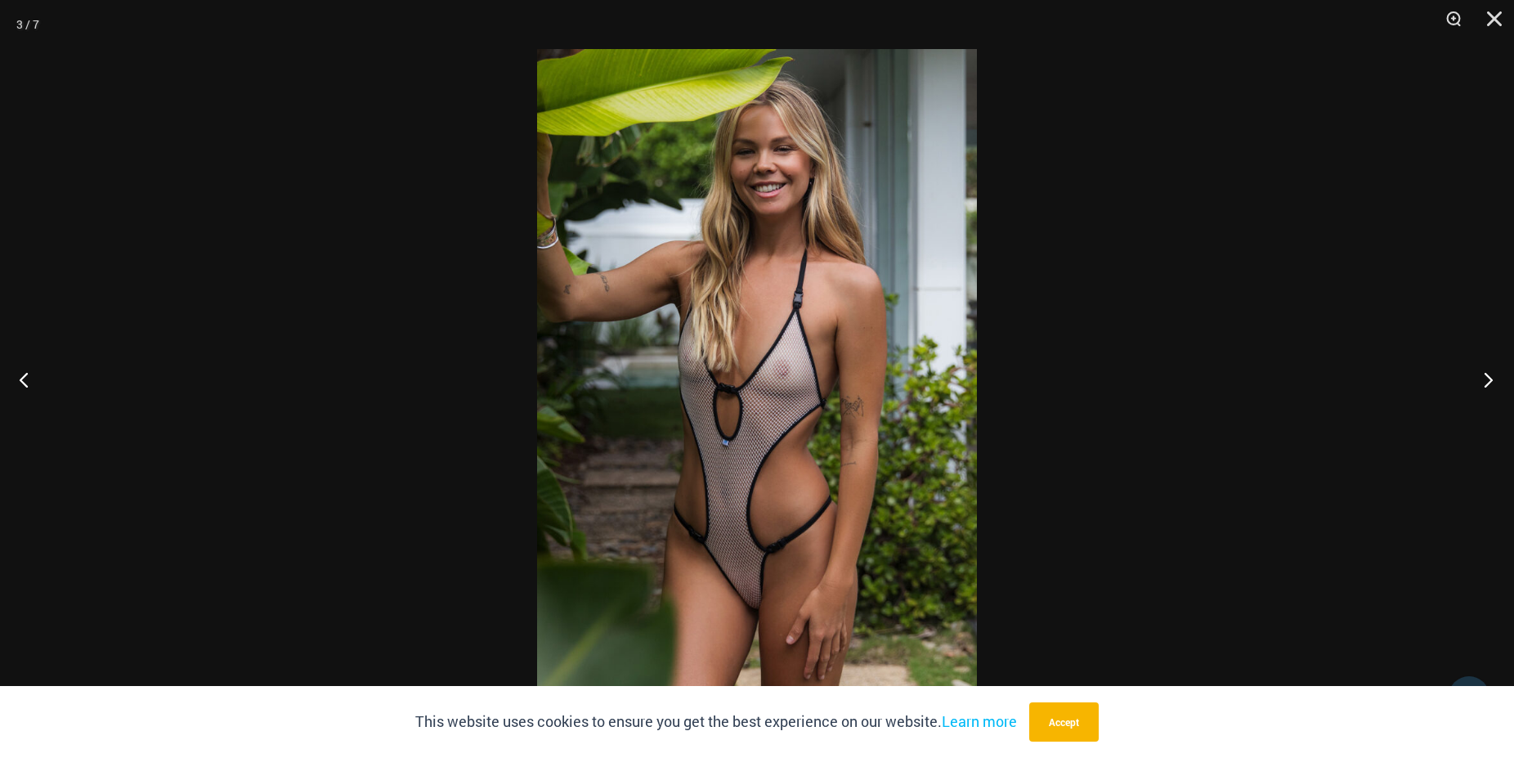
click at [1482, 380] on button "Next" at bounding box center [1483, 379] width 61 height 82
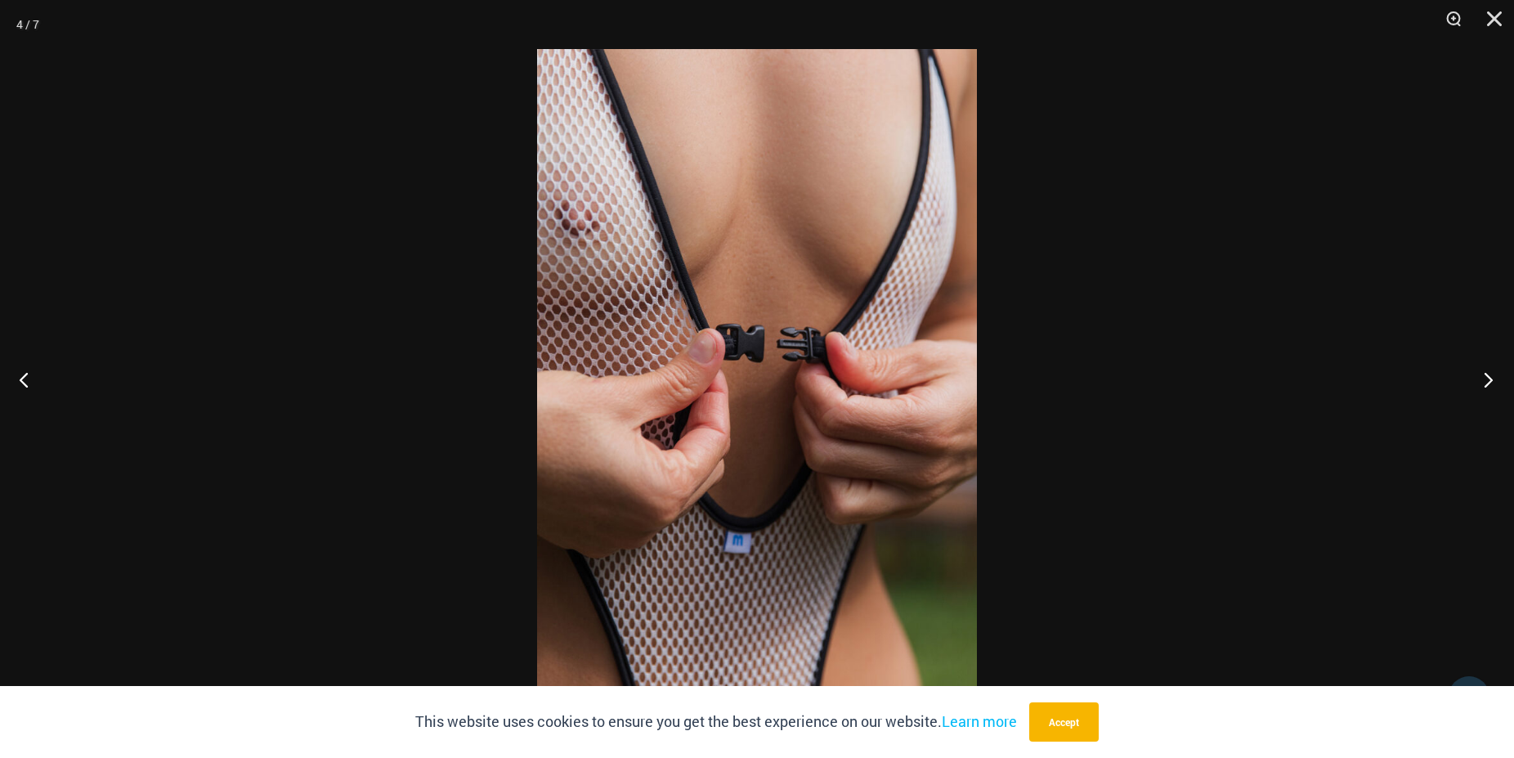
click at [1482, 380] on button "Next" at bounding box center [1483, 379] width 61 height 82
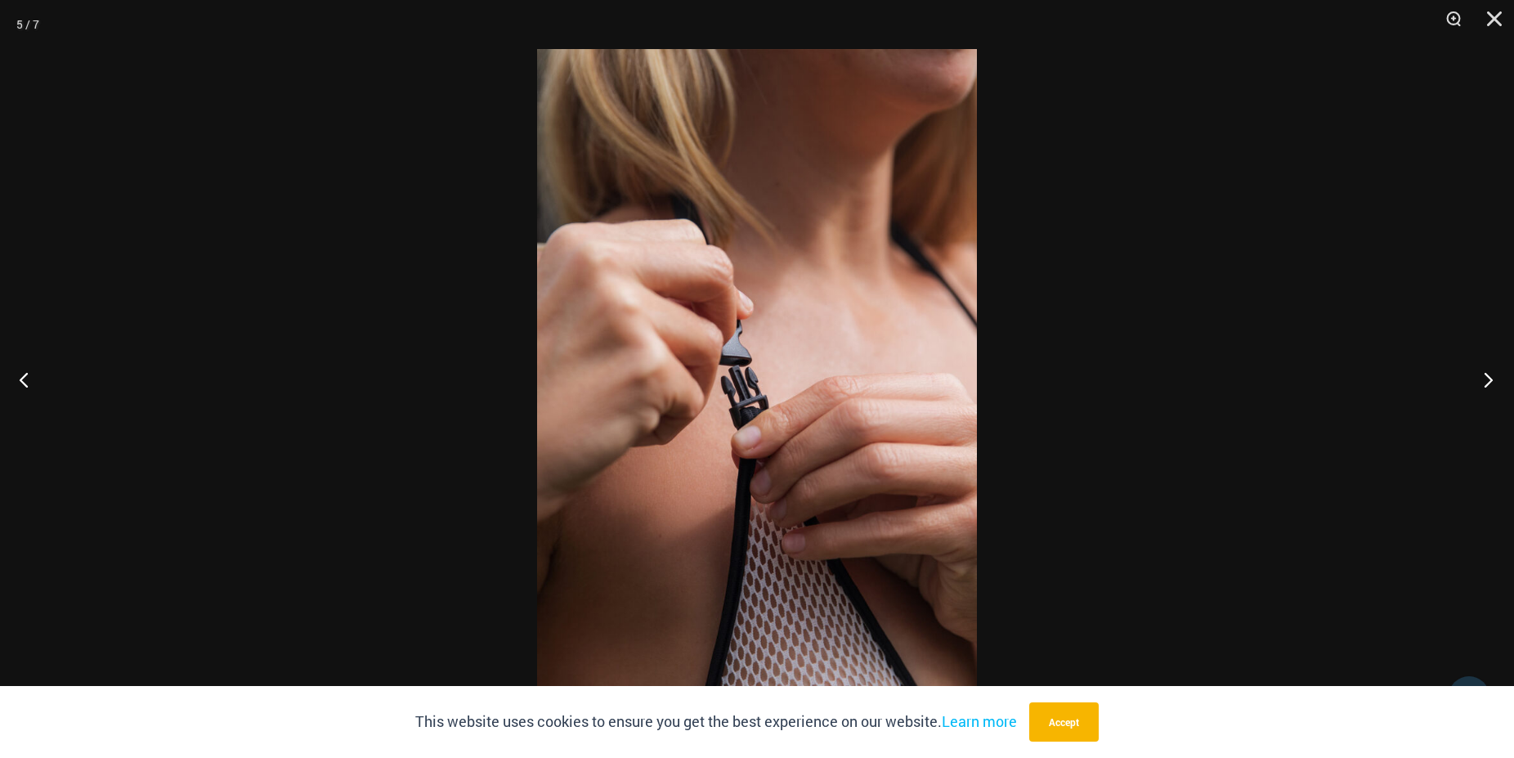
click at [1482, 381] on button "Next" at bounding box center [1483, 379] width 61 height 82
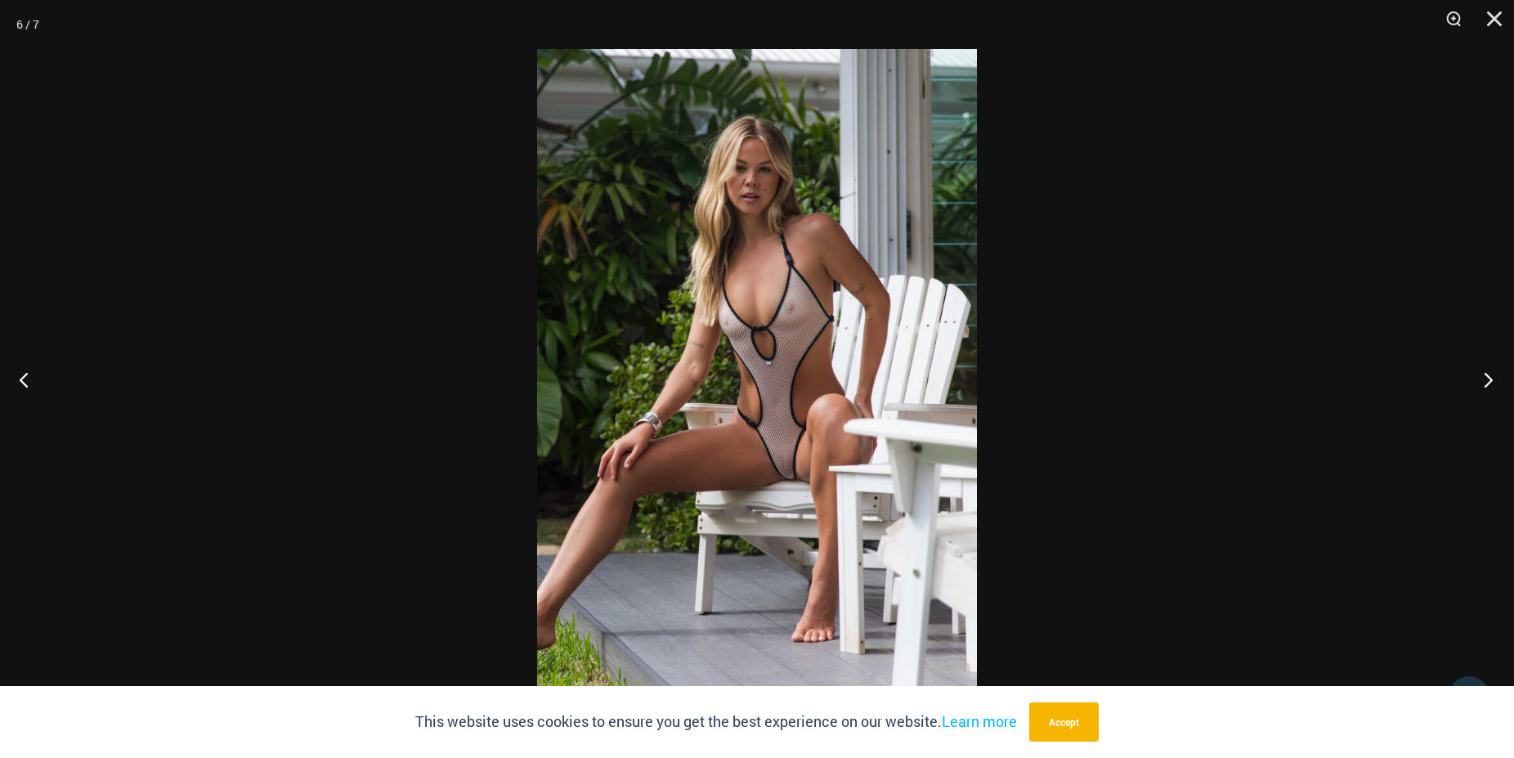
click at [1486, 381] on button "Next" at bounding box center [1483, 379] width 61 height 82
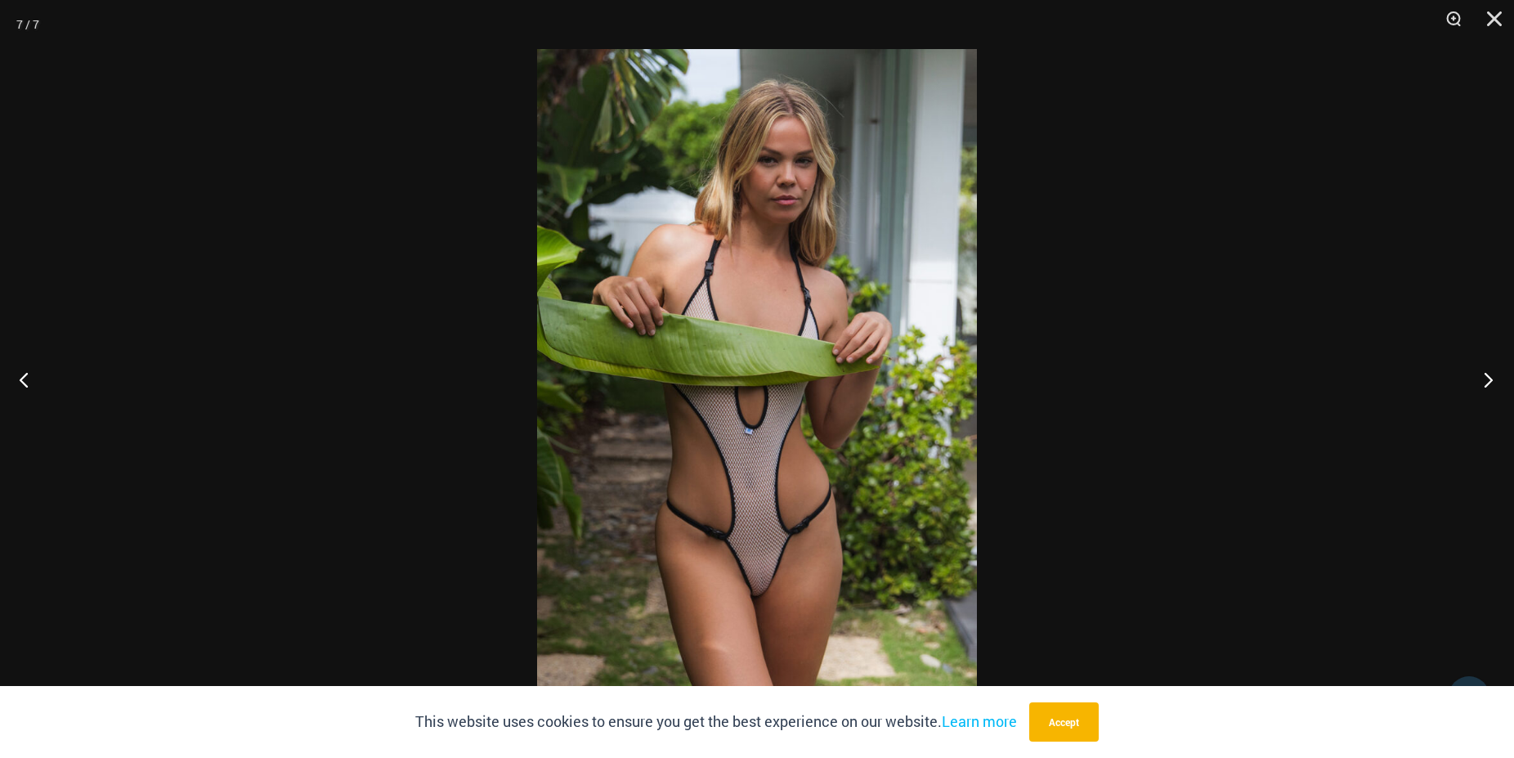
click at [1487, 383] on button "Next" at bounding box center [1483, 379] width 61 height 82
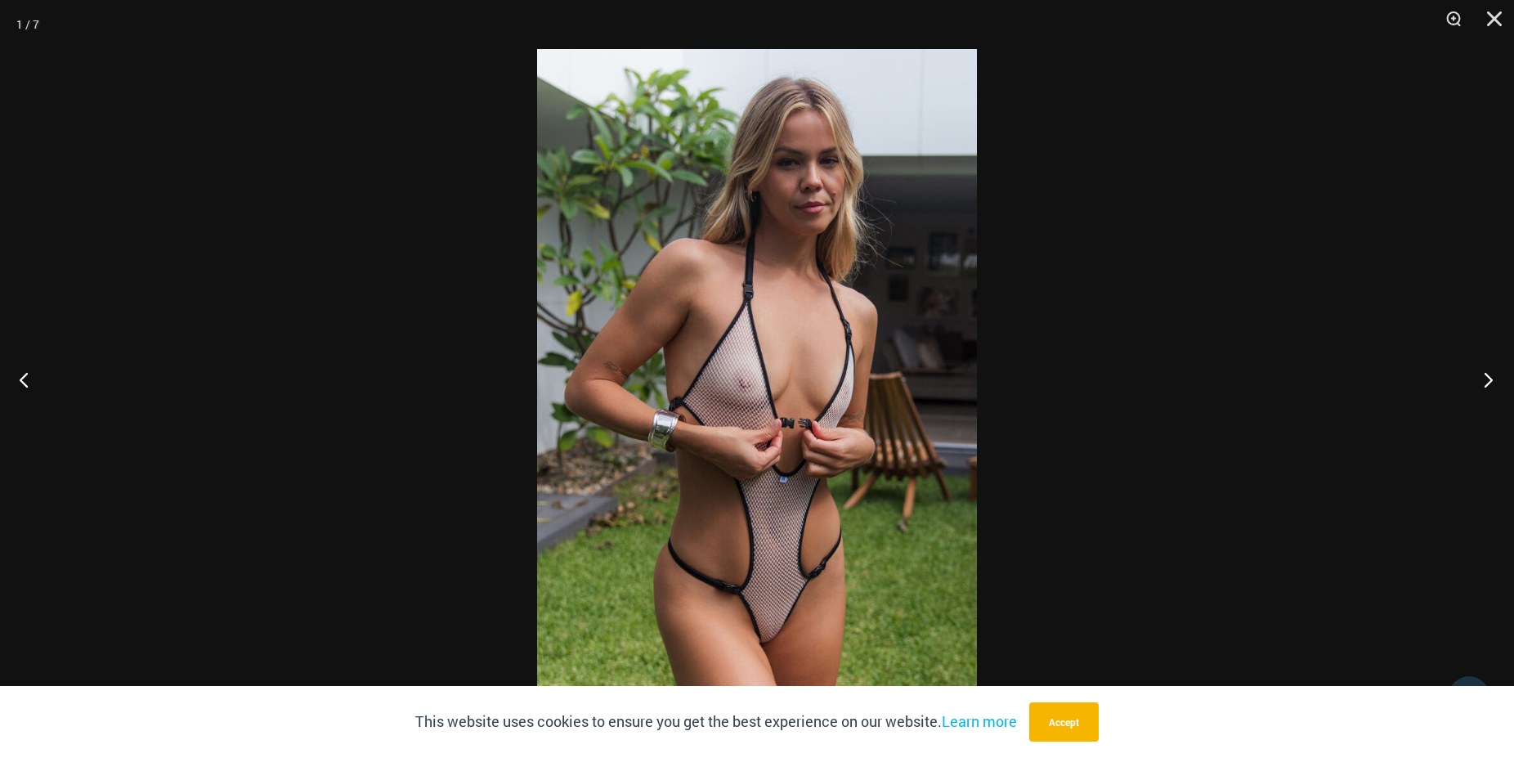
click at [1483, 383] on button "Next" at bounding box center [1483, 379] width 61 height 82
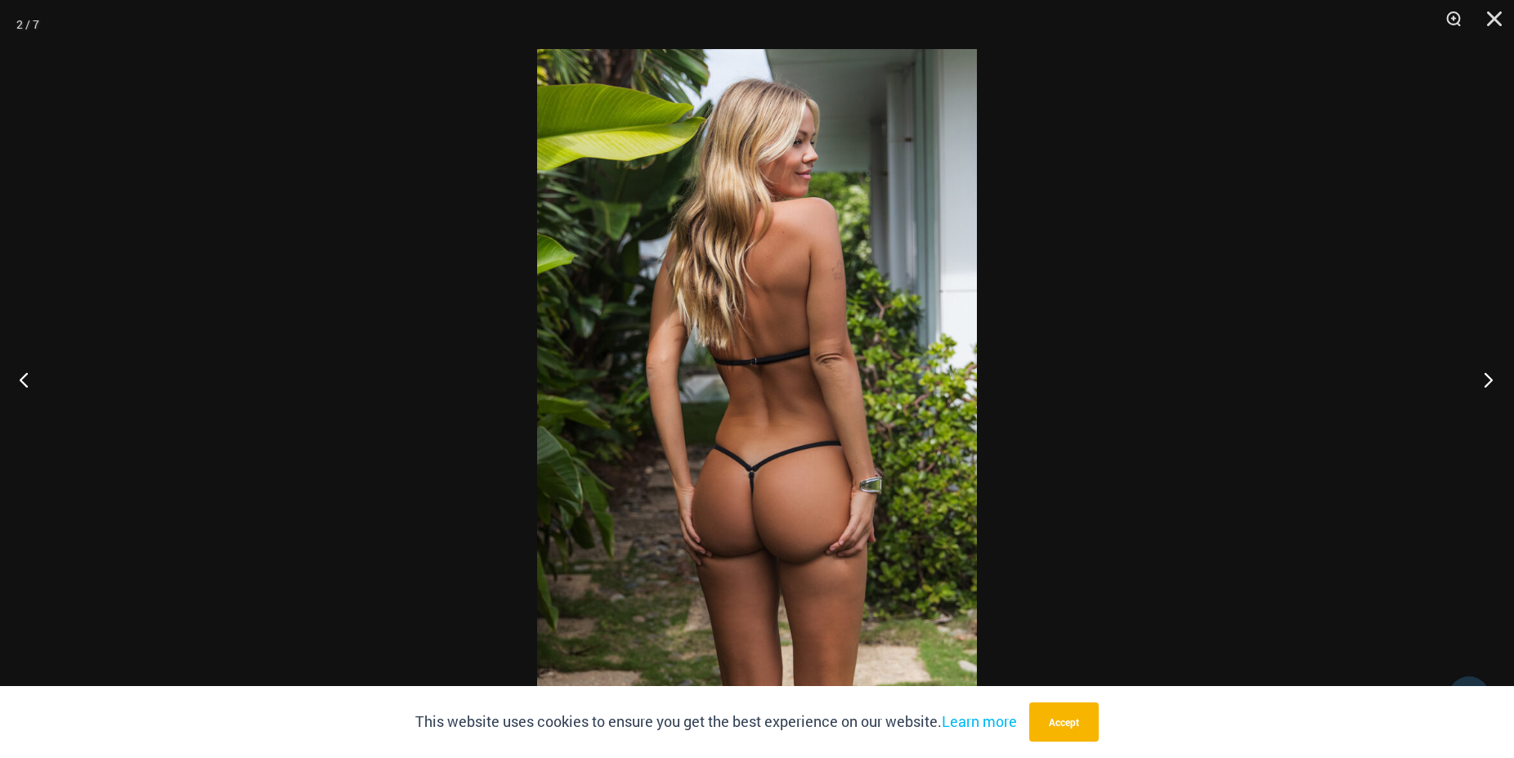
click at [1482, 383] on button "Next" at bounding box center [1483, 379] width 61 height 82
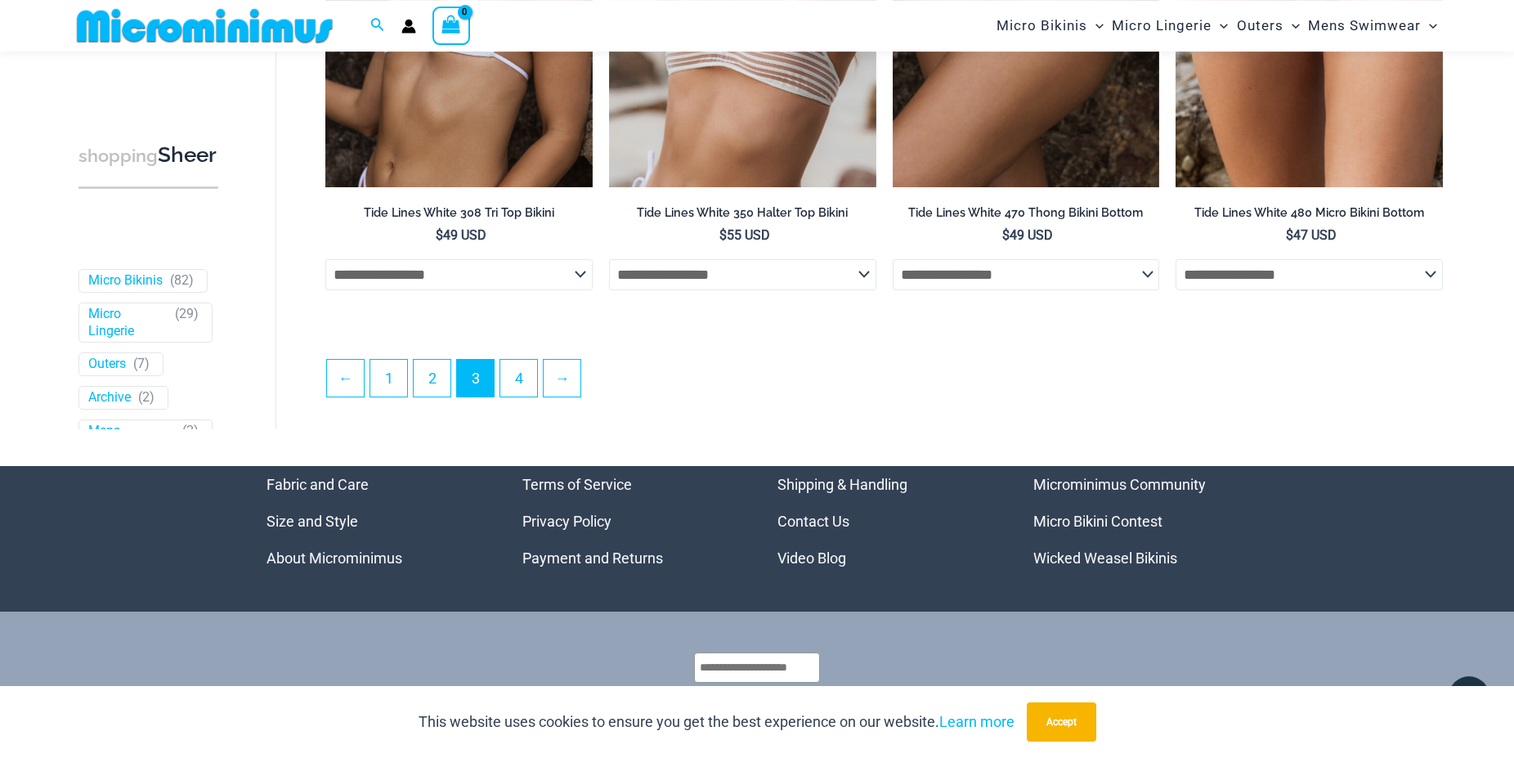
scroll to position [4323, 0]
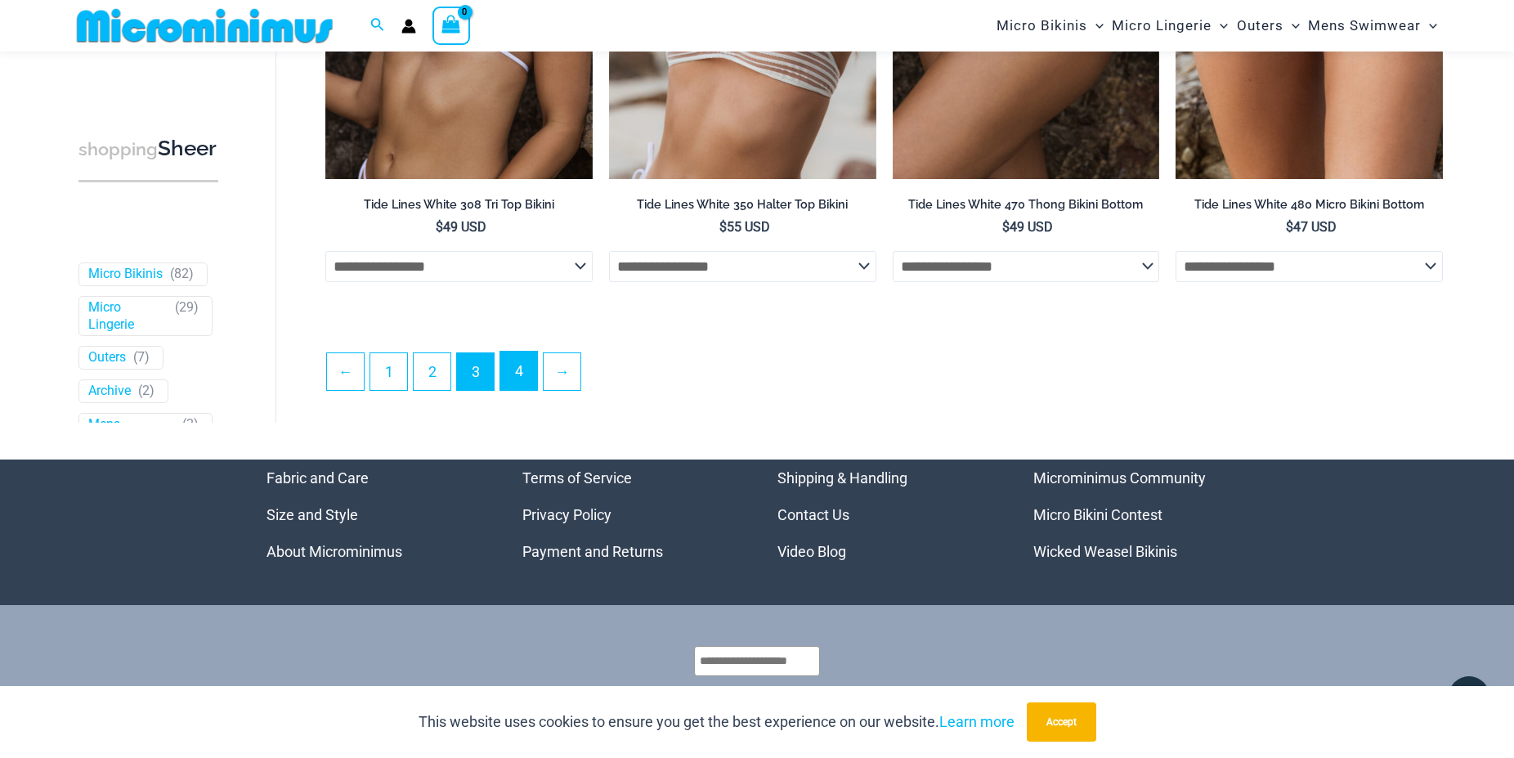
click at [520, 383] on link "4" at bounding box center [518, 370] width 37 height 38
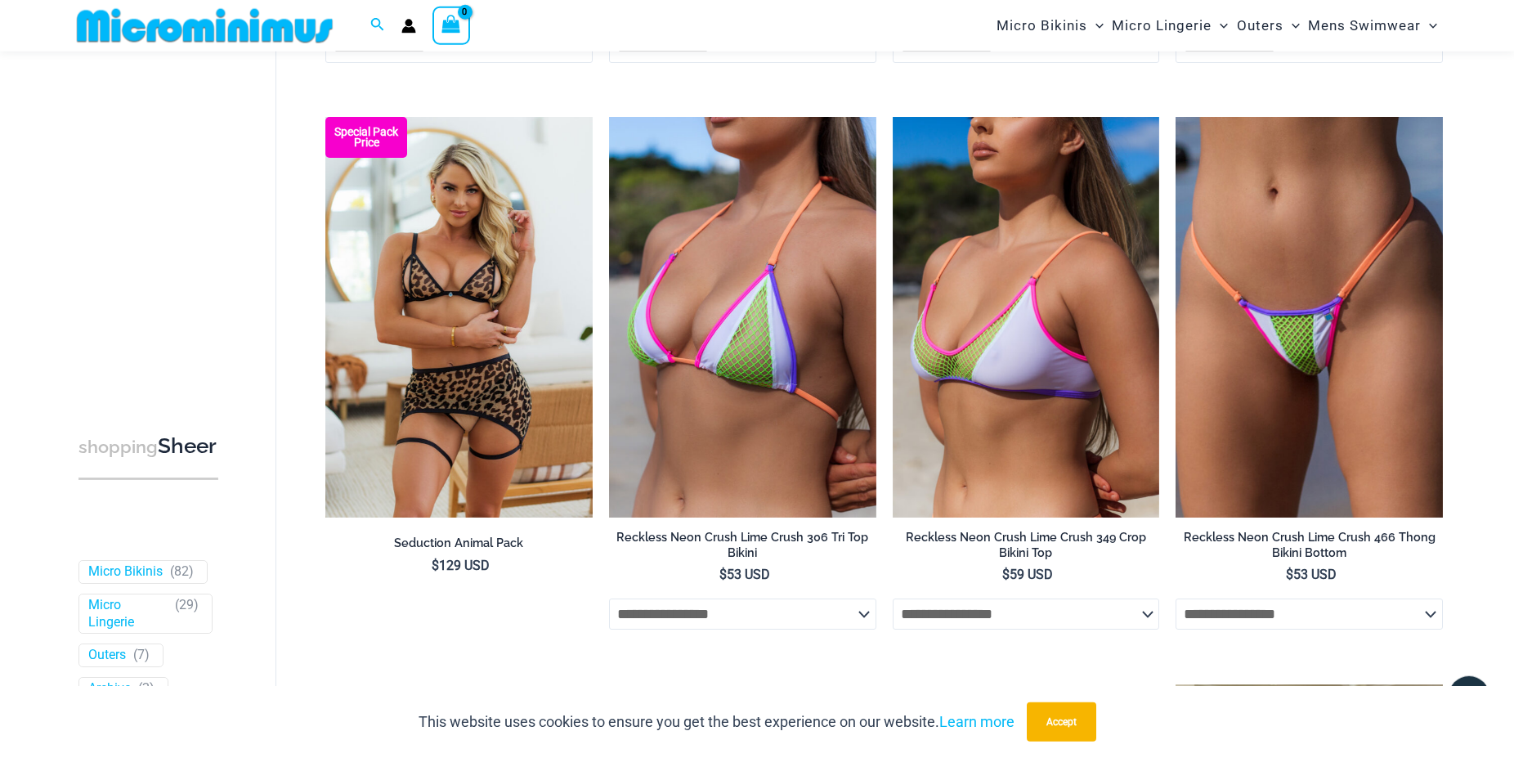
scroll to position [569, 0]
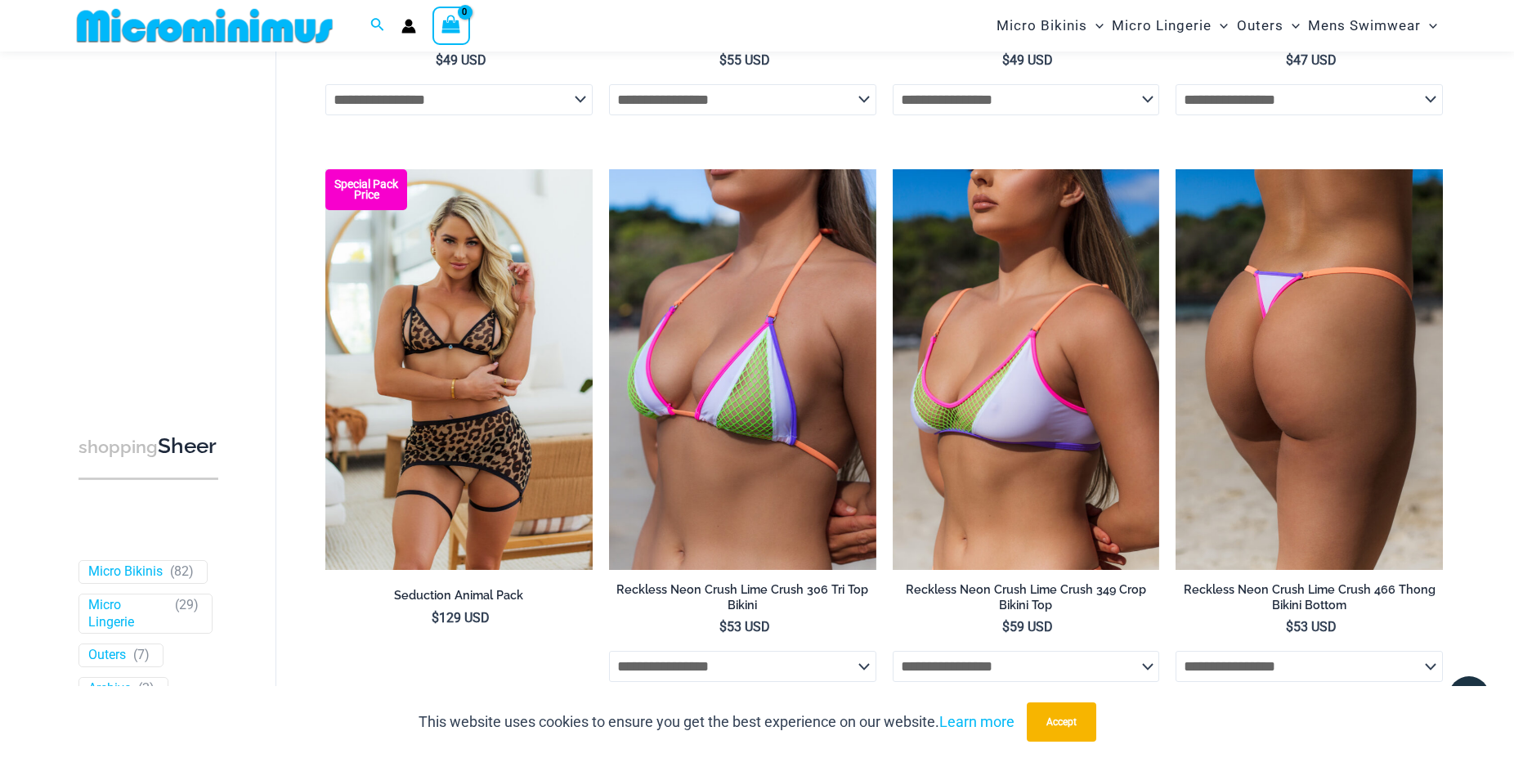
drag, startPoint x: 1275, startPoint y: 368, endPoint x: 1264, endPoint y: 372, distance: 12.2
click at [1274, 368] on img at bounding box center [1308, 369] width 267 height 401
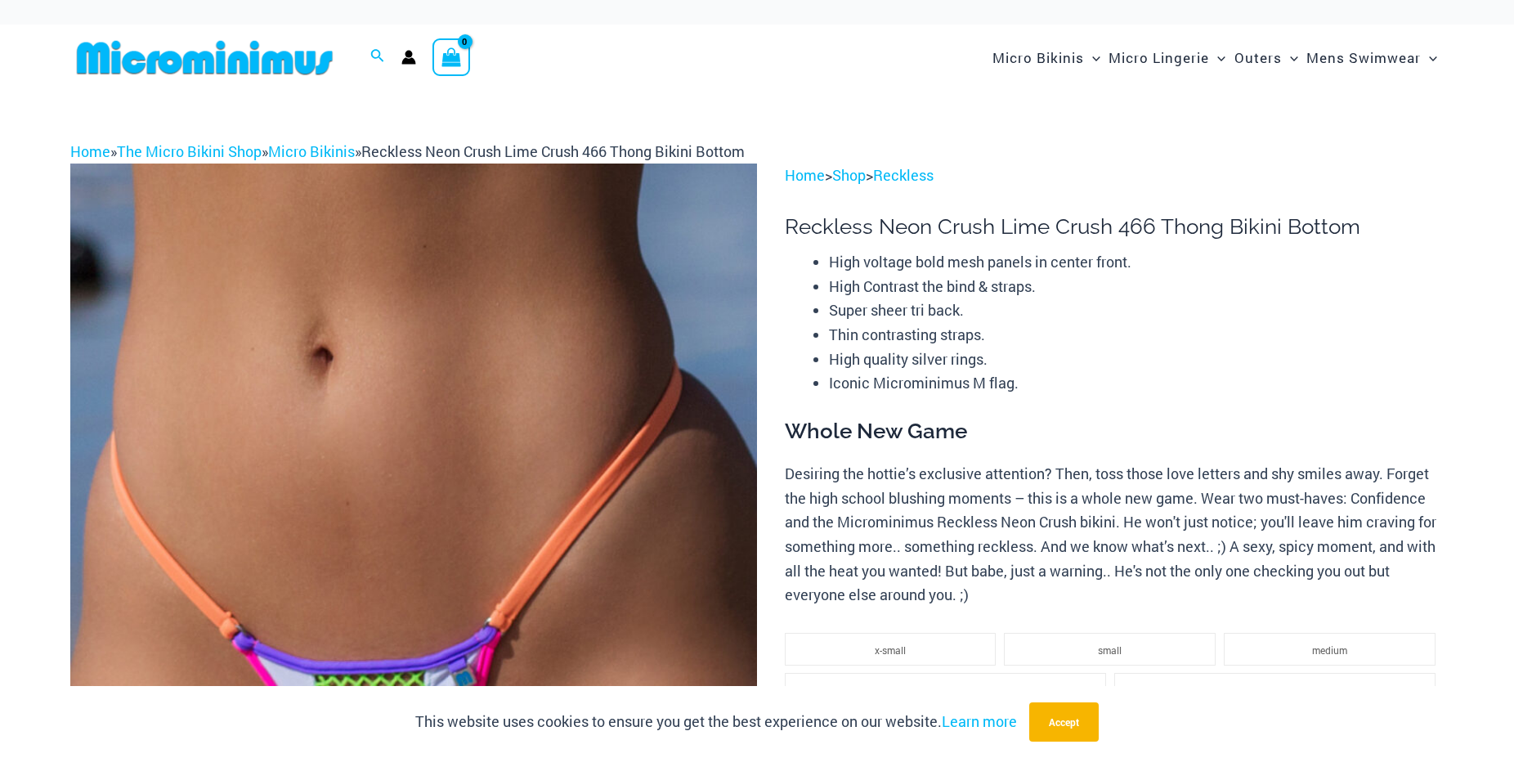
click at [562, 441] on img at bounding box center [413, 678] width 687 height 1030
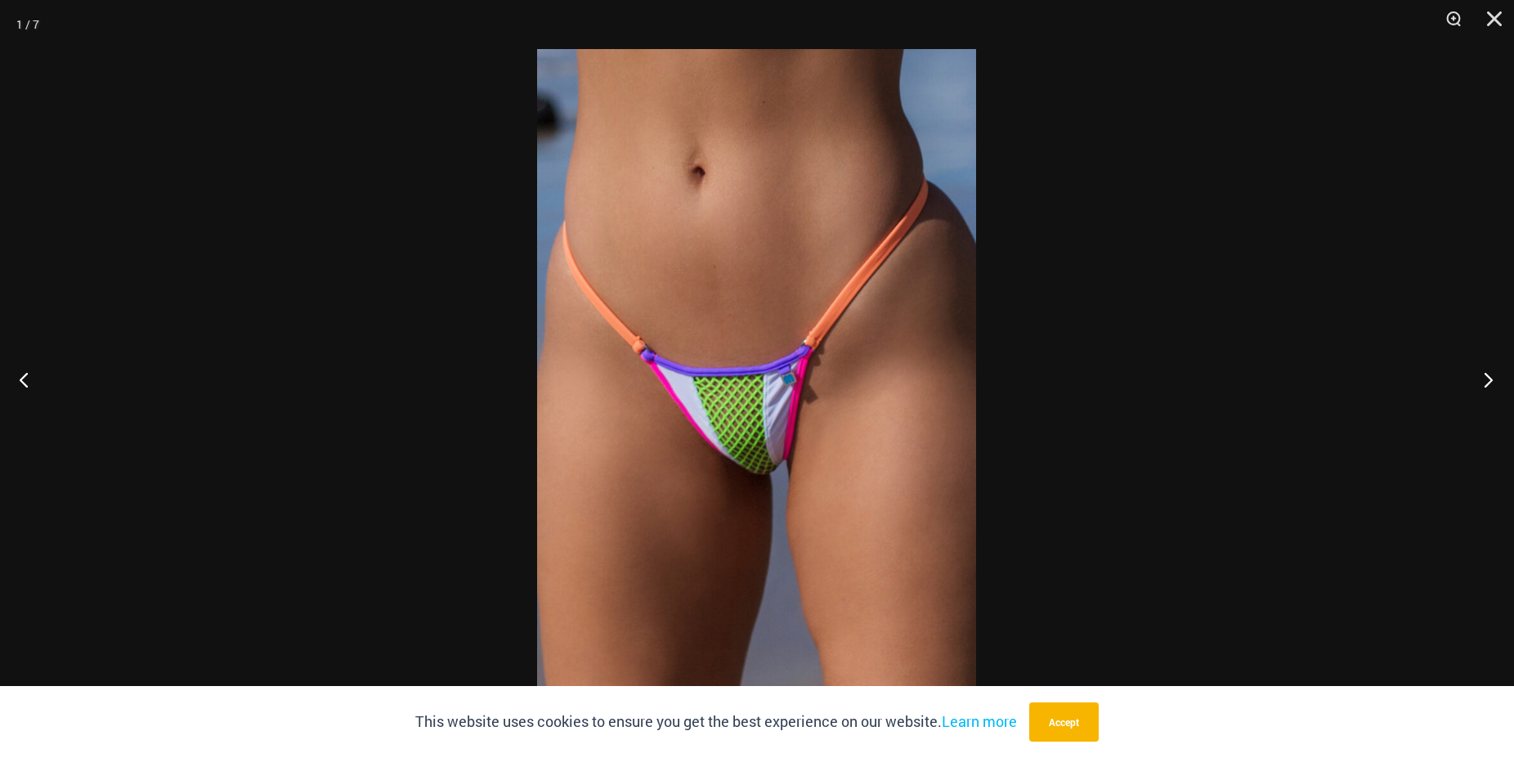
click at [1484, 379] on button "Next" at bounding box center [1483, 379] width 61 height 82
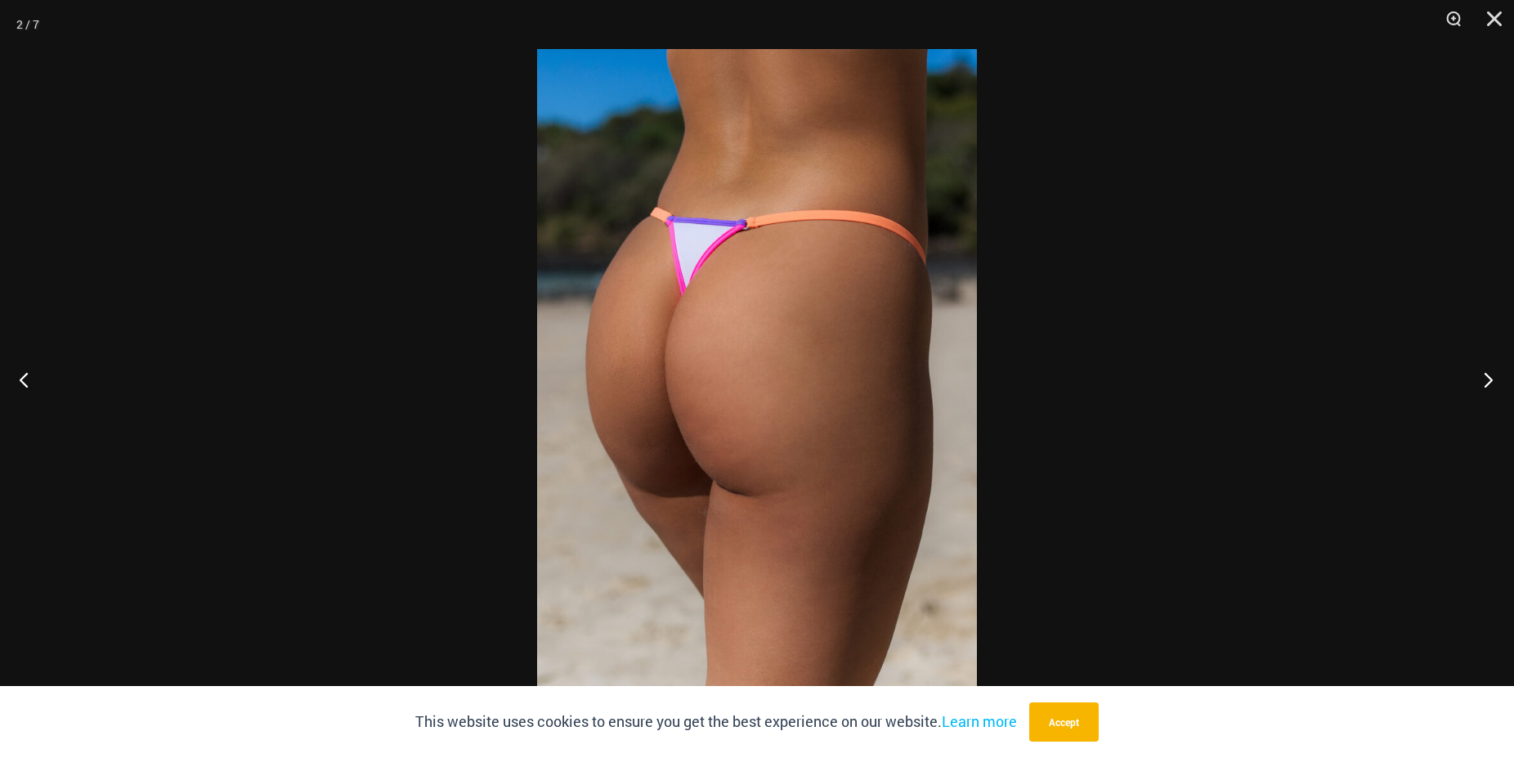
click at [1484, 379] on button "Next" at bounding box center [1483, 379] width 61 height 82
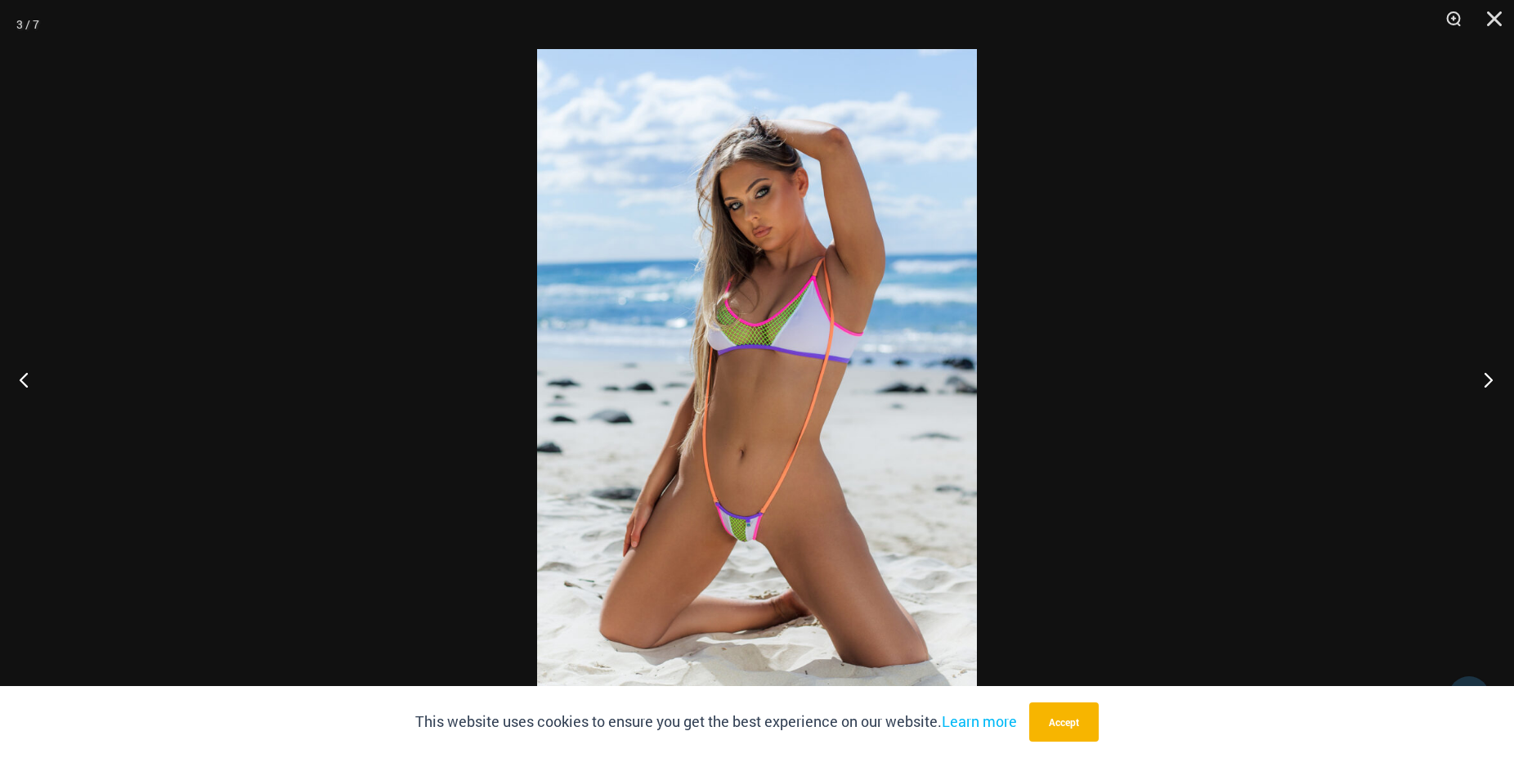
click at [1484, 379] on button "Next" at bounding box center [1483, 379] width 61 height 82
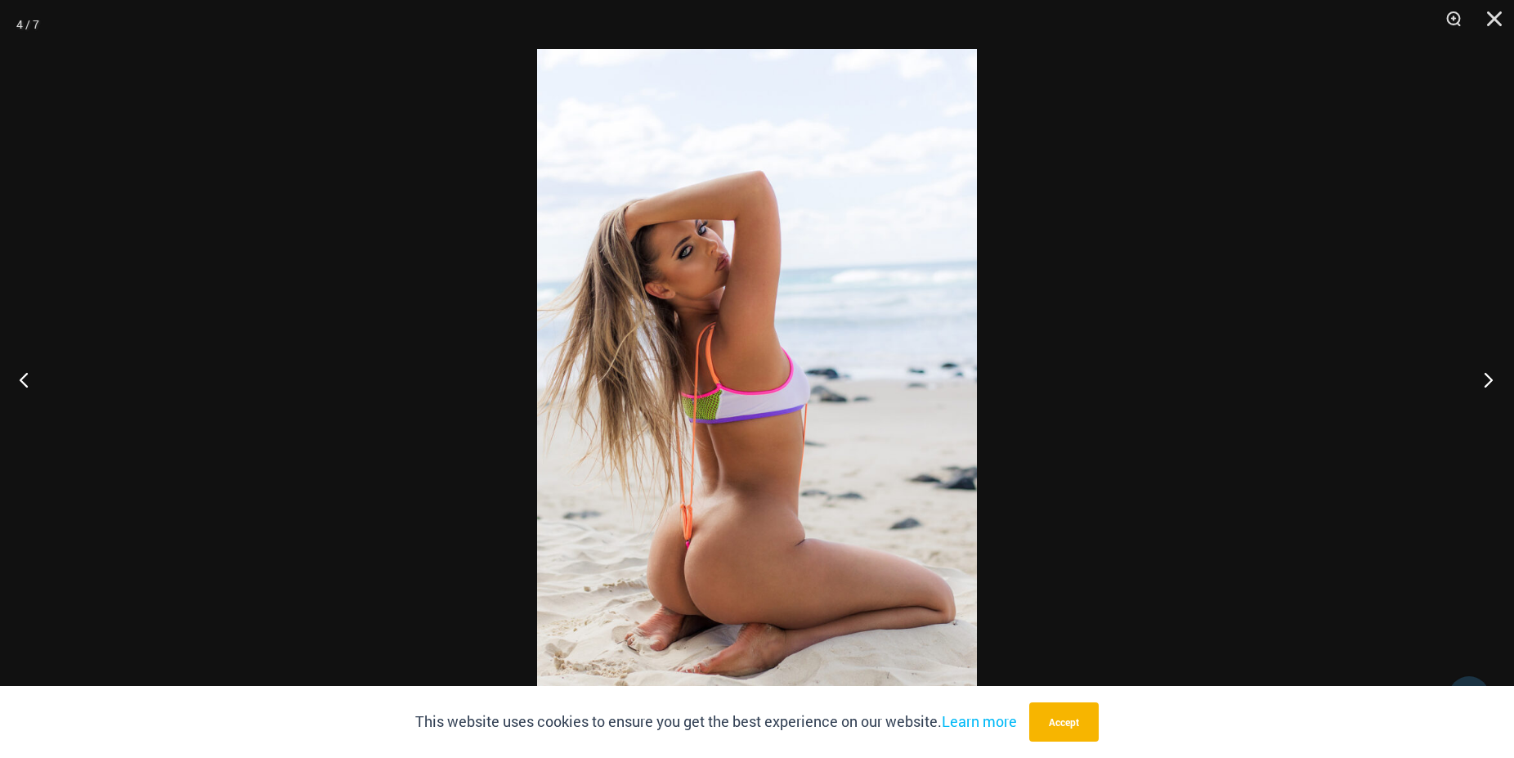
click at [1484, 379] on button "Next" at bounding box center [1483, 379] width 61 height 82
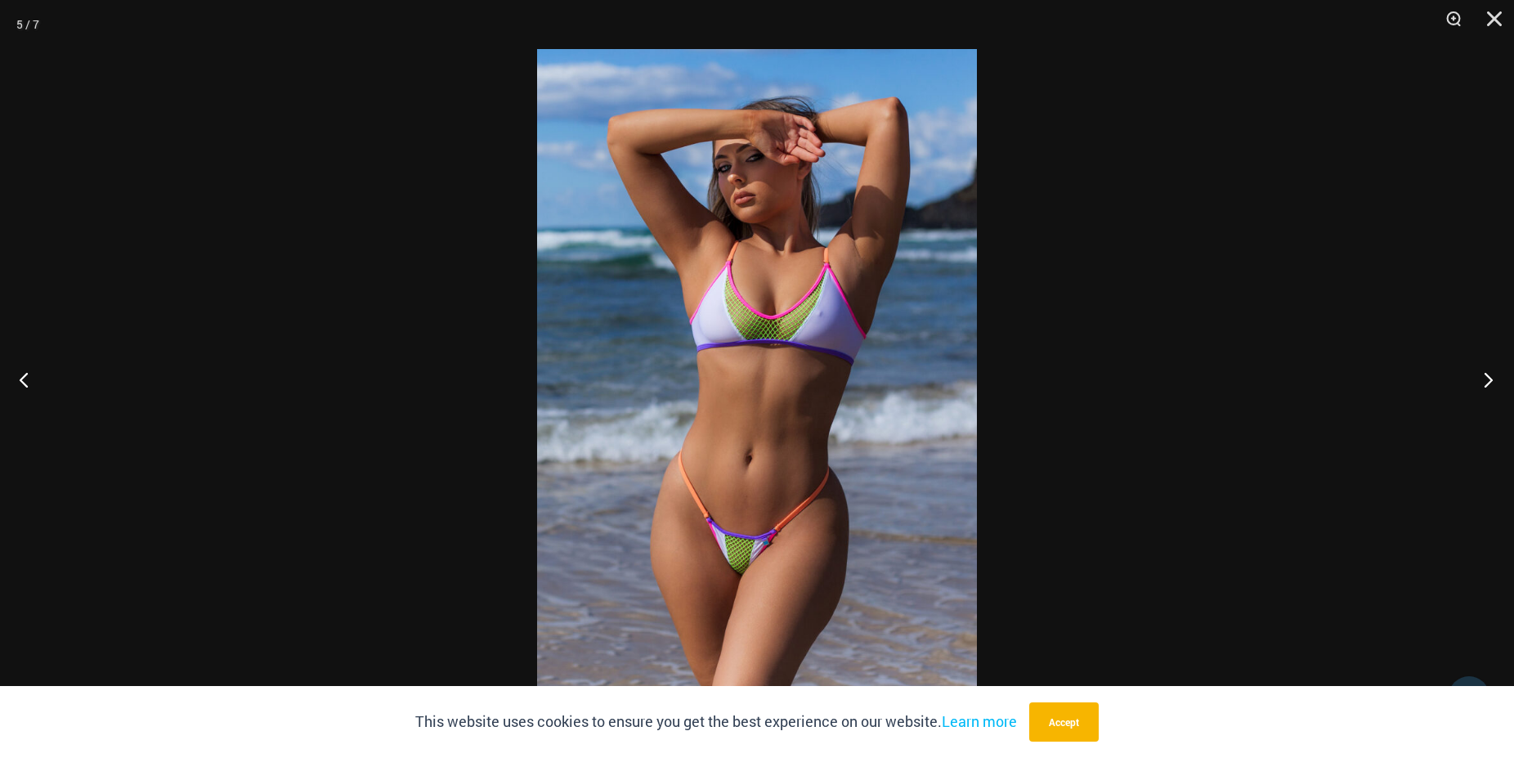
click at [1484, 379] on button "Next" at bounding box center [1483, 379] width 61 height 82
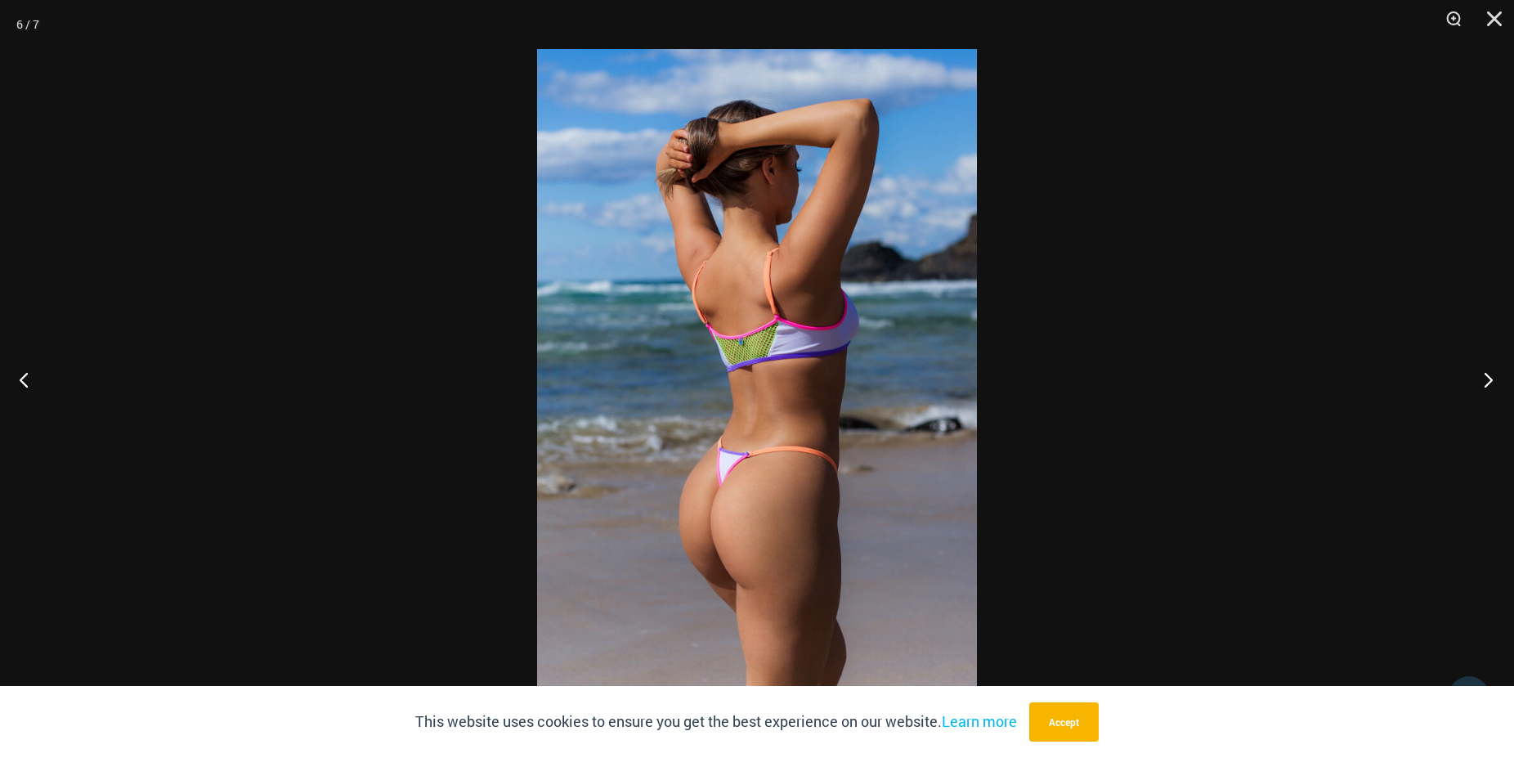
click at [1484, 379] on button "Next" at bounding box center [1483, 379] width 61 height 82
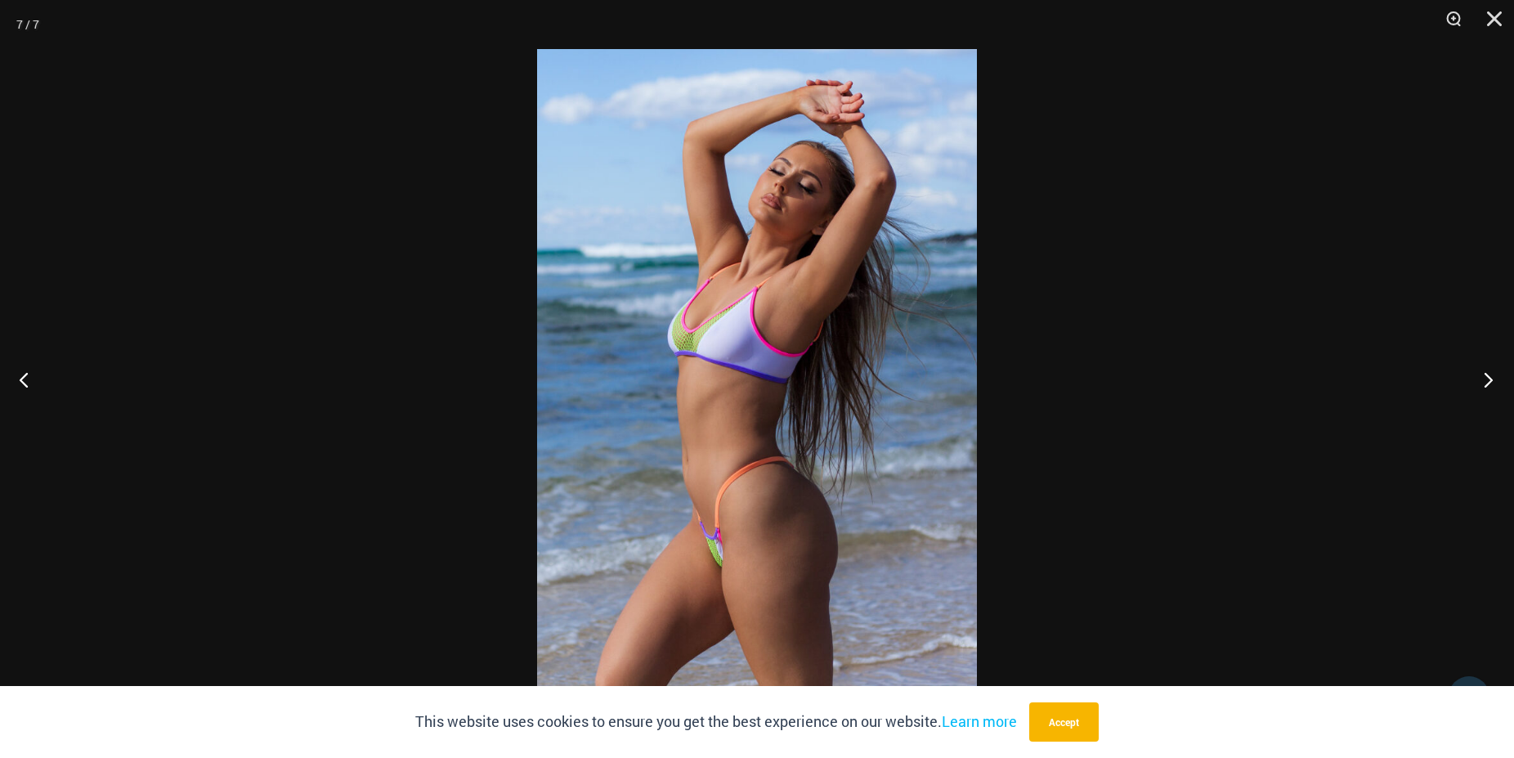
click at [1484, 379] on button "Next" at bounding box center [1483, 379] width 61 height 82
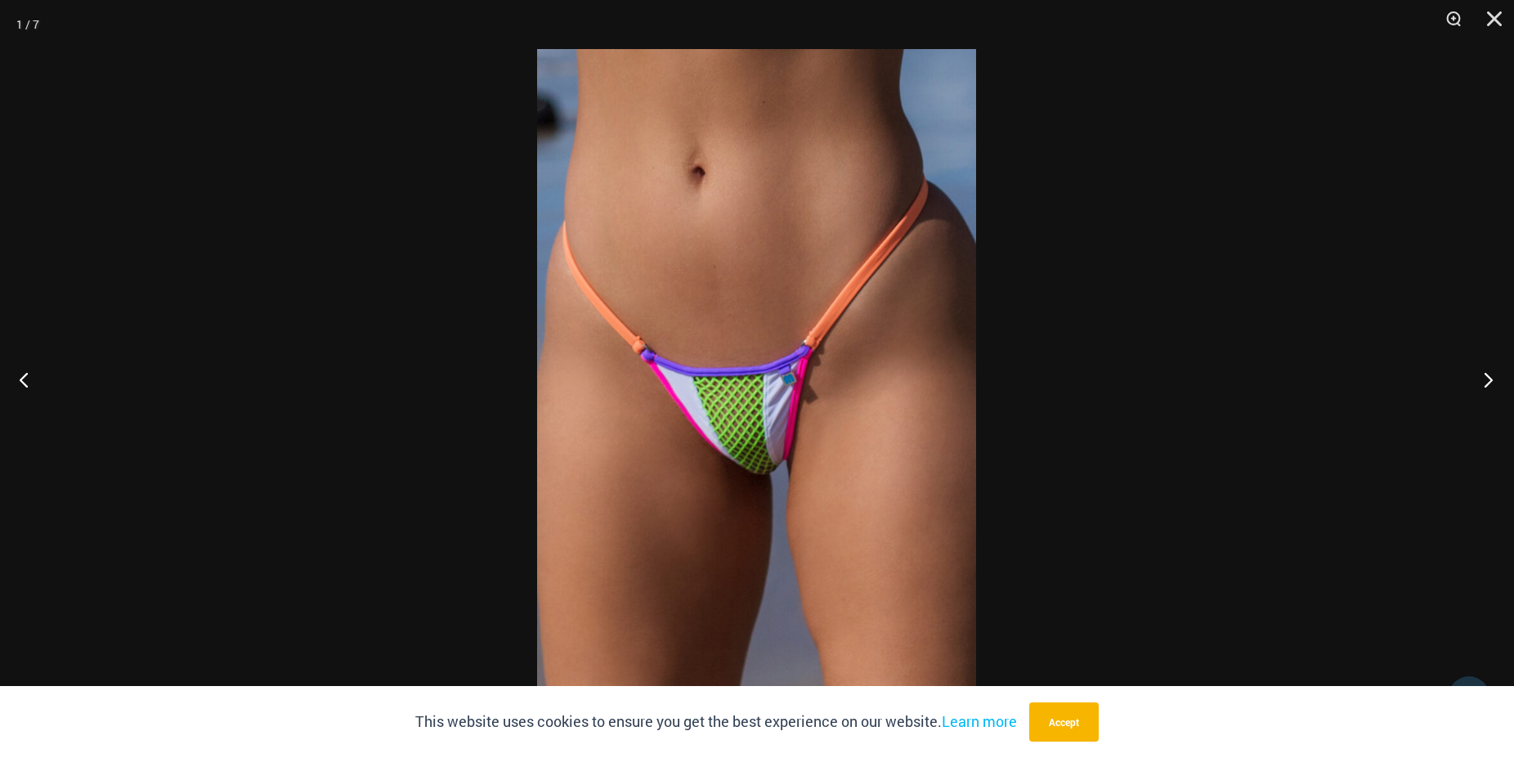
click at [1484, 379] on button "Next" at bounding box center [1483, 379] width 61 height 82
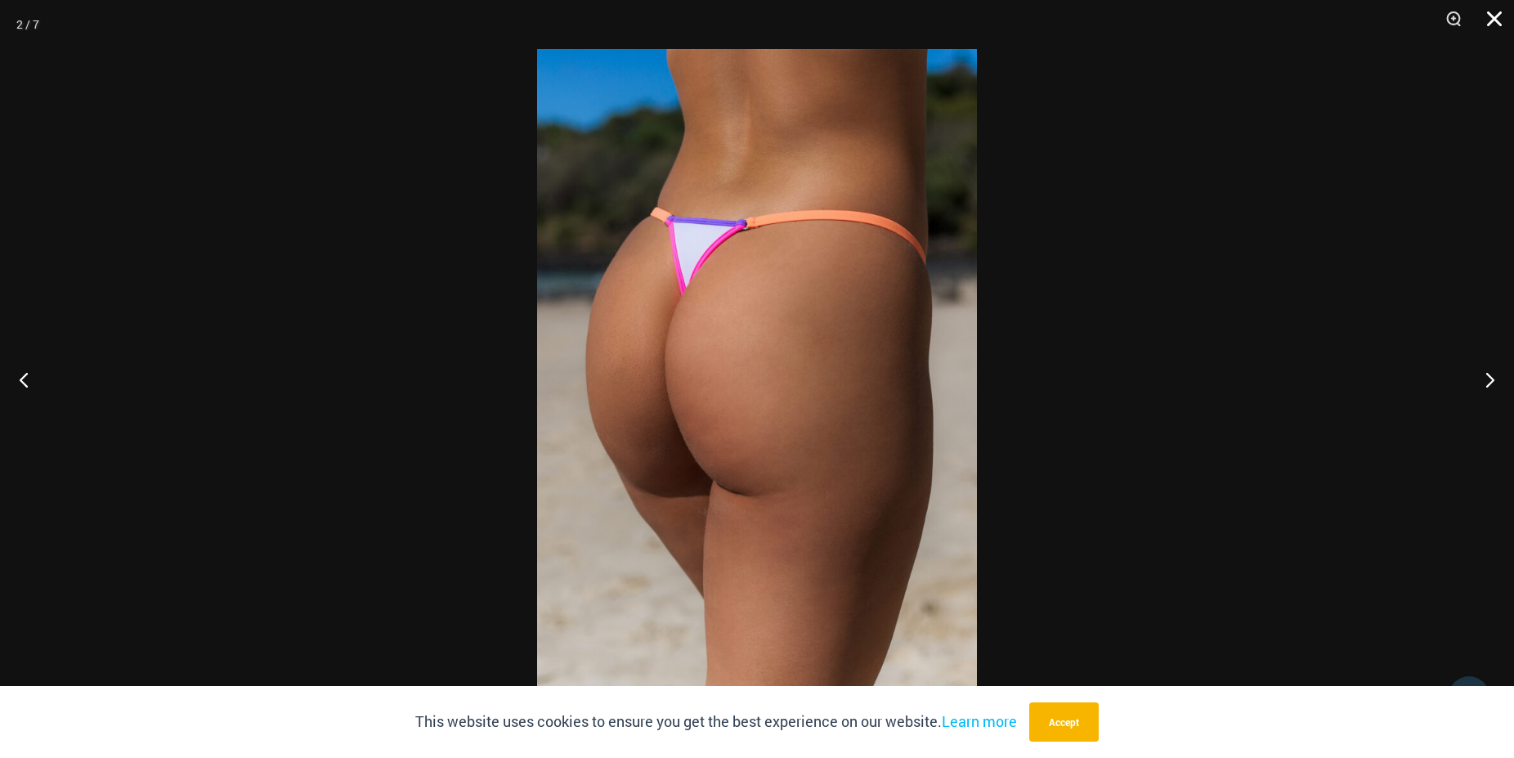
click at [1484, 18] on button "Close" at bounding box center [1488, 24] width 41 height 49
